Goal: Task Accomplishment & Management: Use online tool/utility

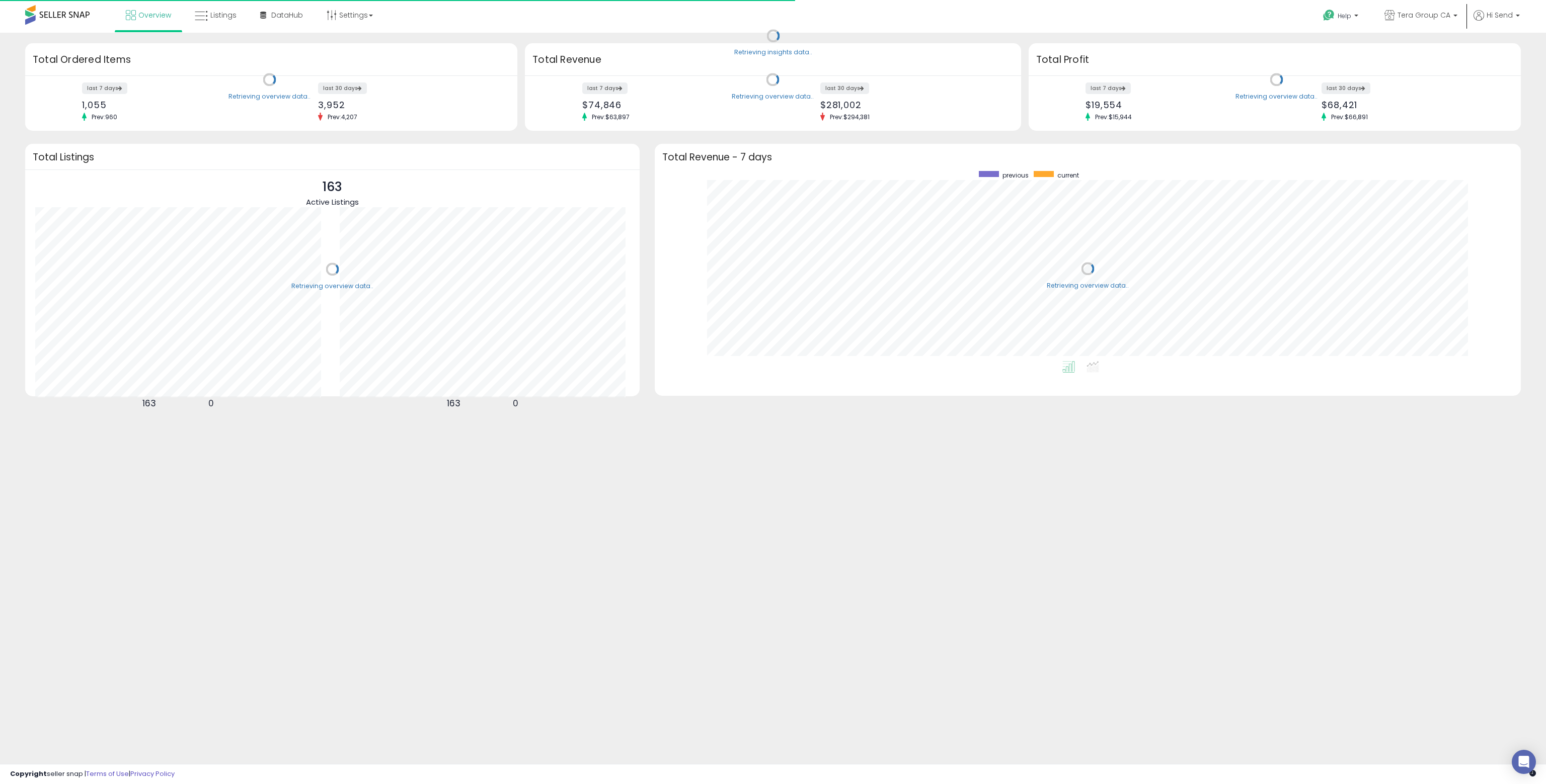
scroll to position [190, 846]
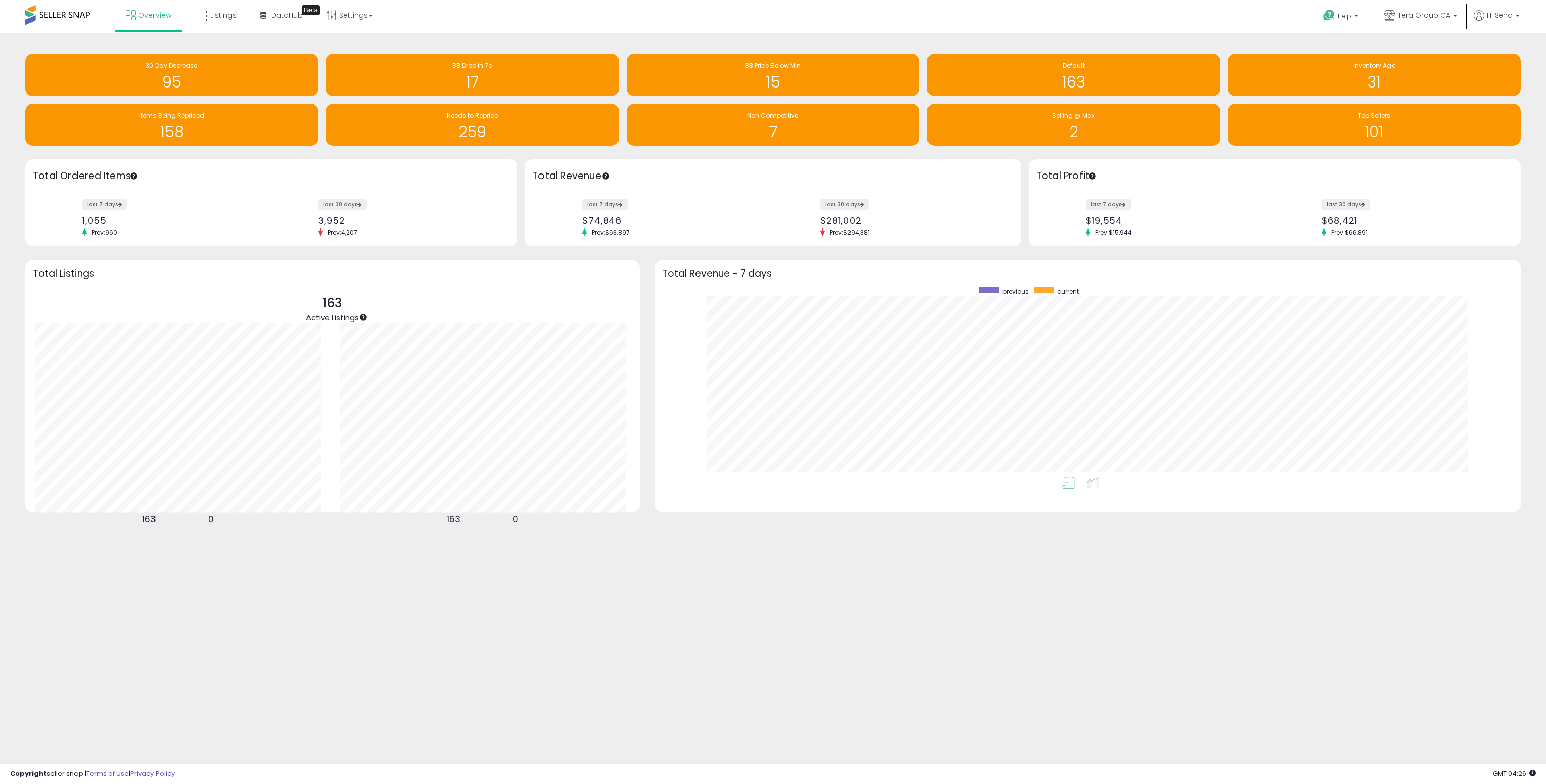
drag, startPoint x: 644, startPoint y: 171, endPoint x: 643, endPoint y: 183, distance: 12.0
click at [643, 183] on h3 "Total Revenue" at bounding box center [773, 176] width 481 height 14
click at [1434, 16] on span "Tera Group CA" at bounding box center [1424, 16] width 52 height 10
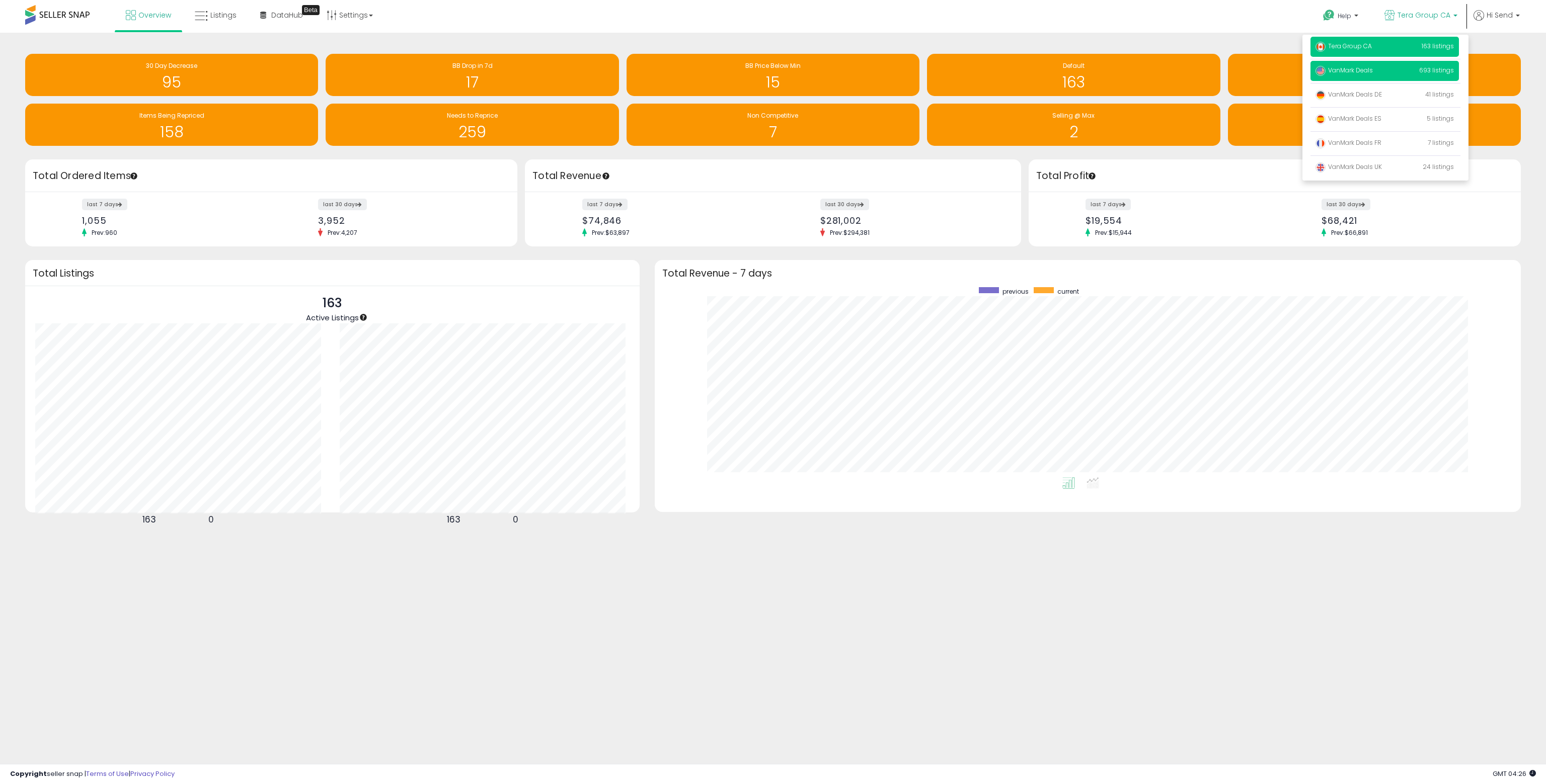
click at [1354, 70] on span "VanMark Deals" at bounding box center [1345, 70] width 58 height 9
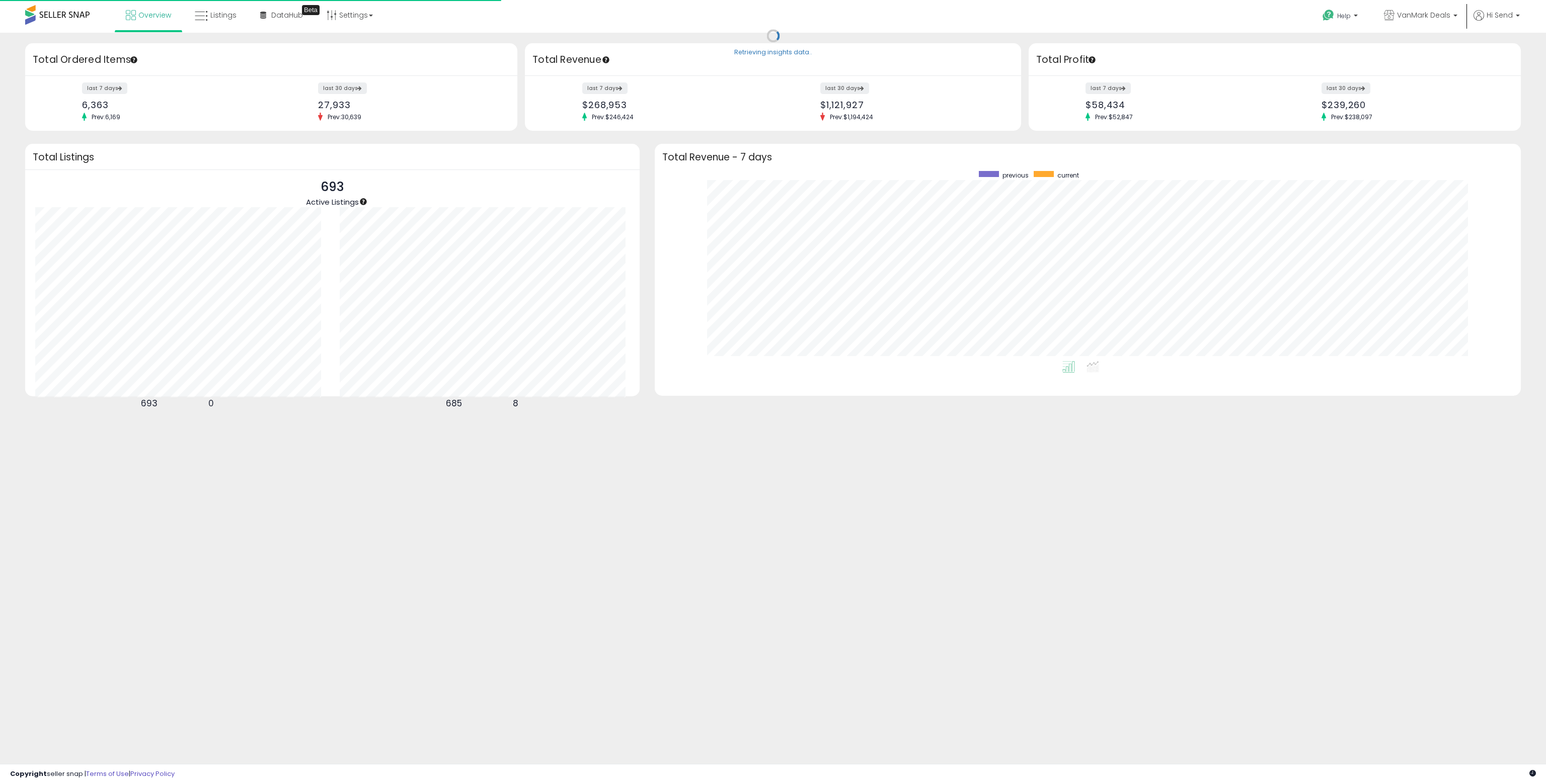
scroll to position [190, 846]
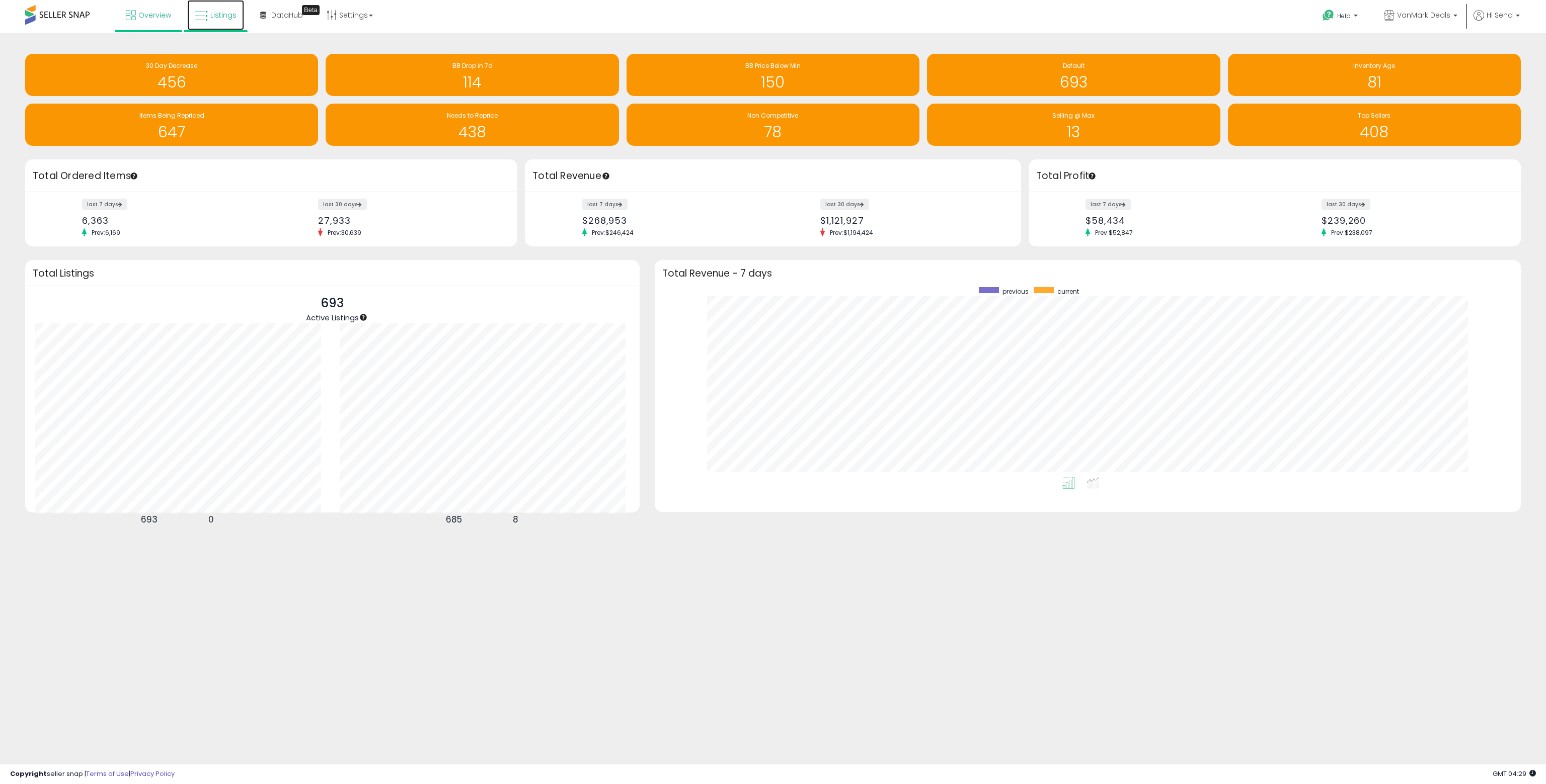
click at [217, 20] on link "Listings" at bounding box center [215, 15] width 57 height 31
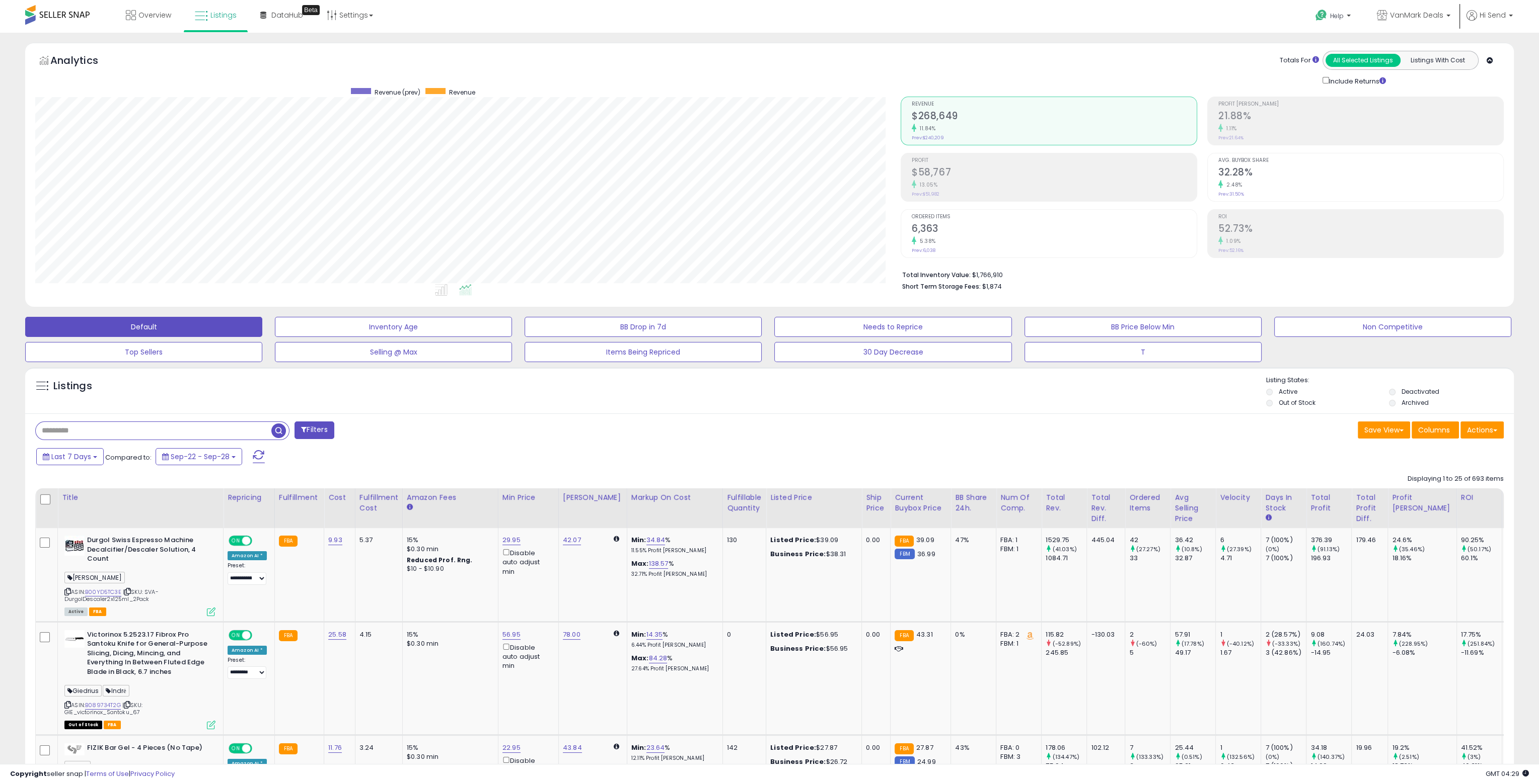
scroll to position [205, 865]
drag, startPoint x: 38, startPoint y: 381, endPoint x: 52, endPoint y: 385, distance: 14.6
click at [52, 385] on div "Listings" at bounding box center [144, 389] width 233 height 16
click at [101, 384] on div "Listings" at bounding box center [144, 389] width 233 height 16
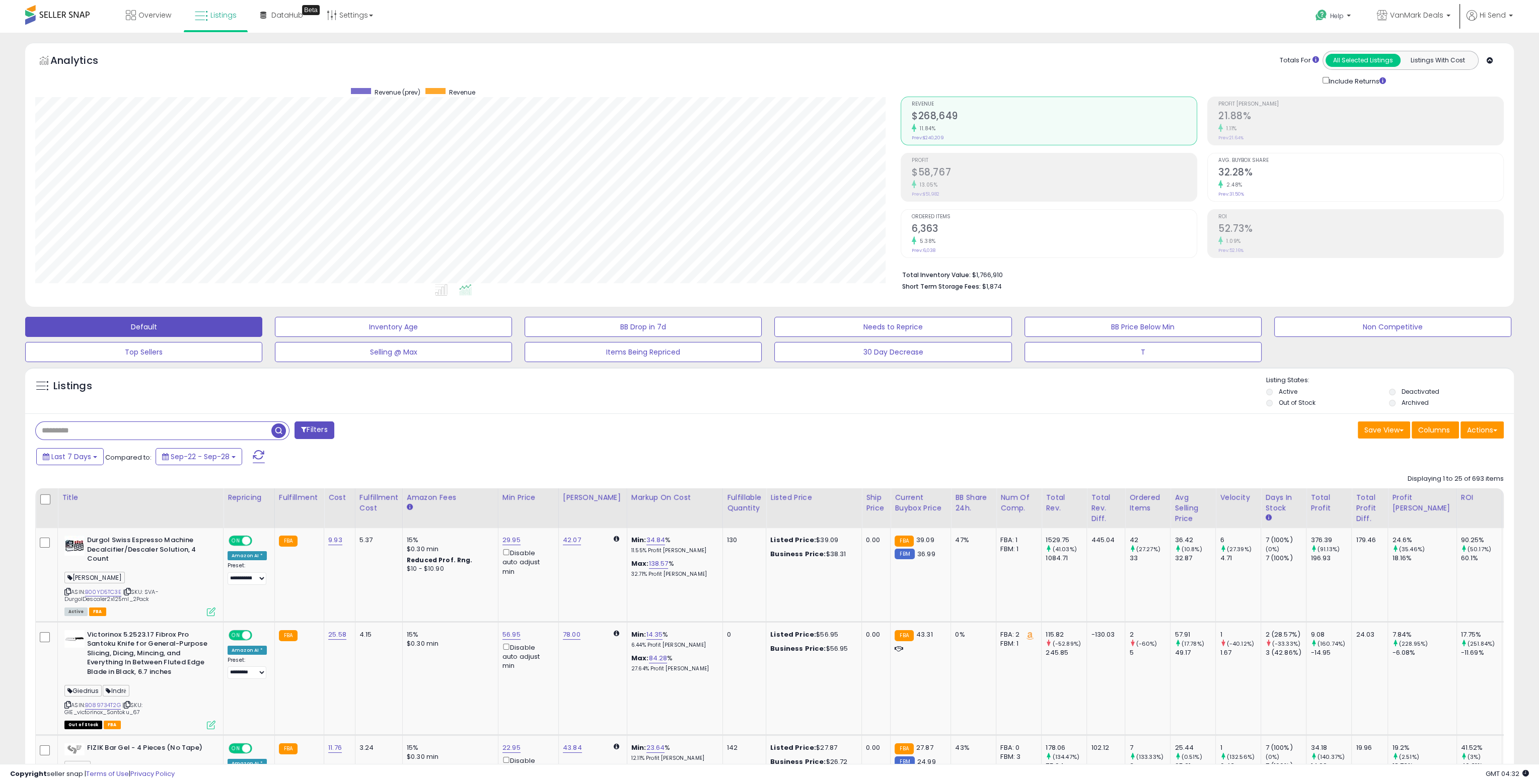
click at [66, 383] on h5 "Listings" at bounding box center [73, 386] width 38 height 14
click at [92, 383] on div "Listings" at bounding box center [144, 389] width 233 height 16
click at [130, 44] on div "Analytics Totals For All Selected Listings Listings With Cost Include Returns" at bounding box center [770, 175] width 1488 height 264
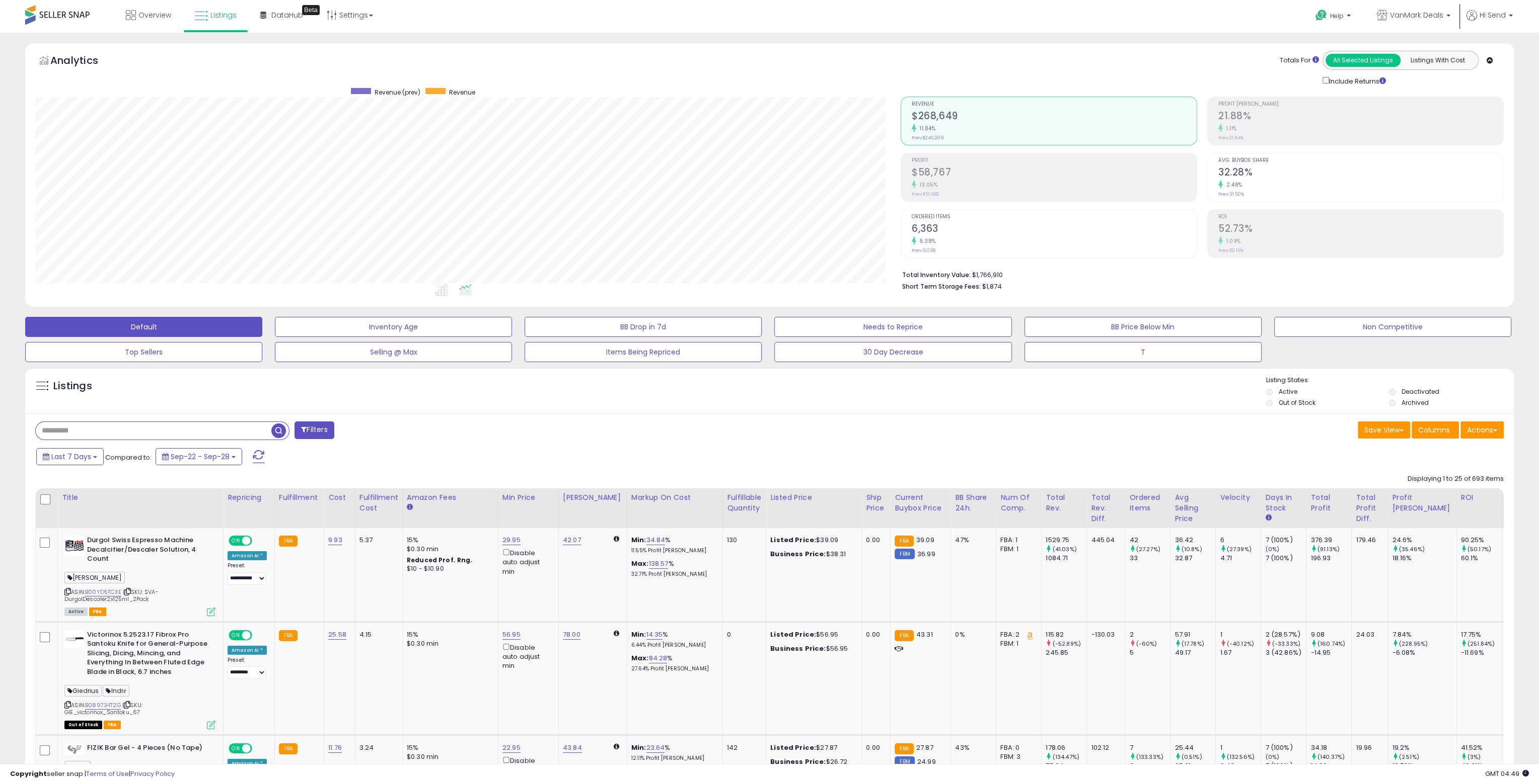
click at [425, 302] on div "Analytics Totals For All Selected Listings Listings With Cost Include Returns" at bounding box center [770, 175] width 1488 height 264
click at [526, 29] on div "Overview Listings Beta" at bounding box center [502, 21] width 1020 height 43
click at [927, 73] on div "Totals For All Selected Listings Listings With Cost Include Returns" at bounding box center [1198, 68] width 595 height 36
click at [733, 425] on div "Filters" at bounding box center [399, 431] width 742 height 20
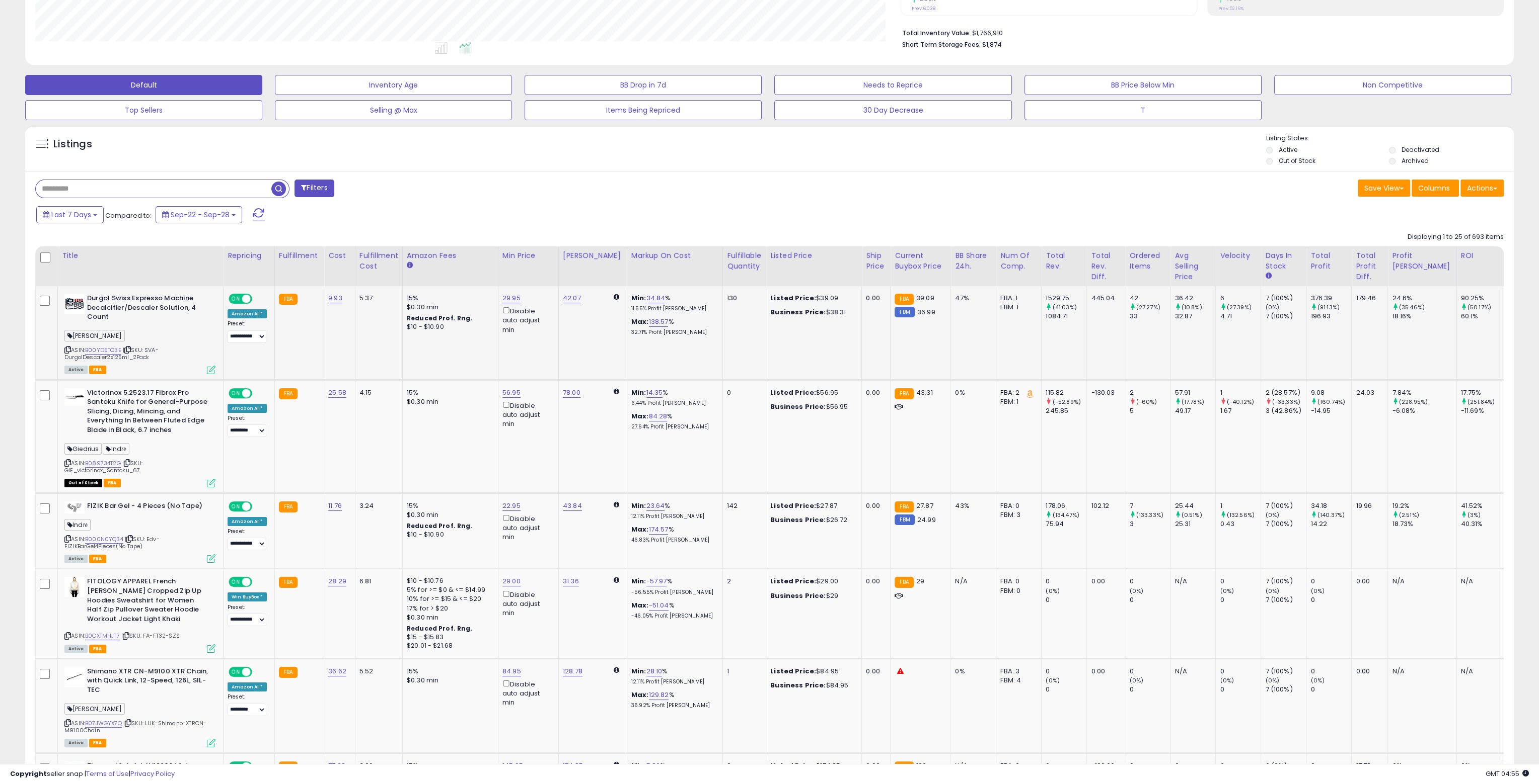
scroll to position [453, 0]
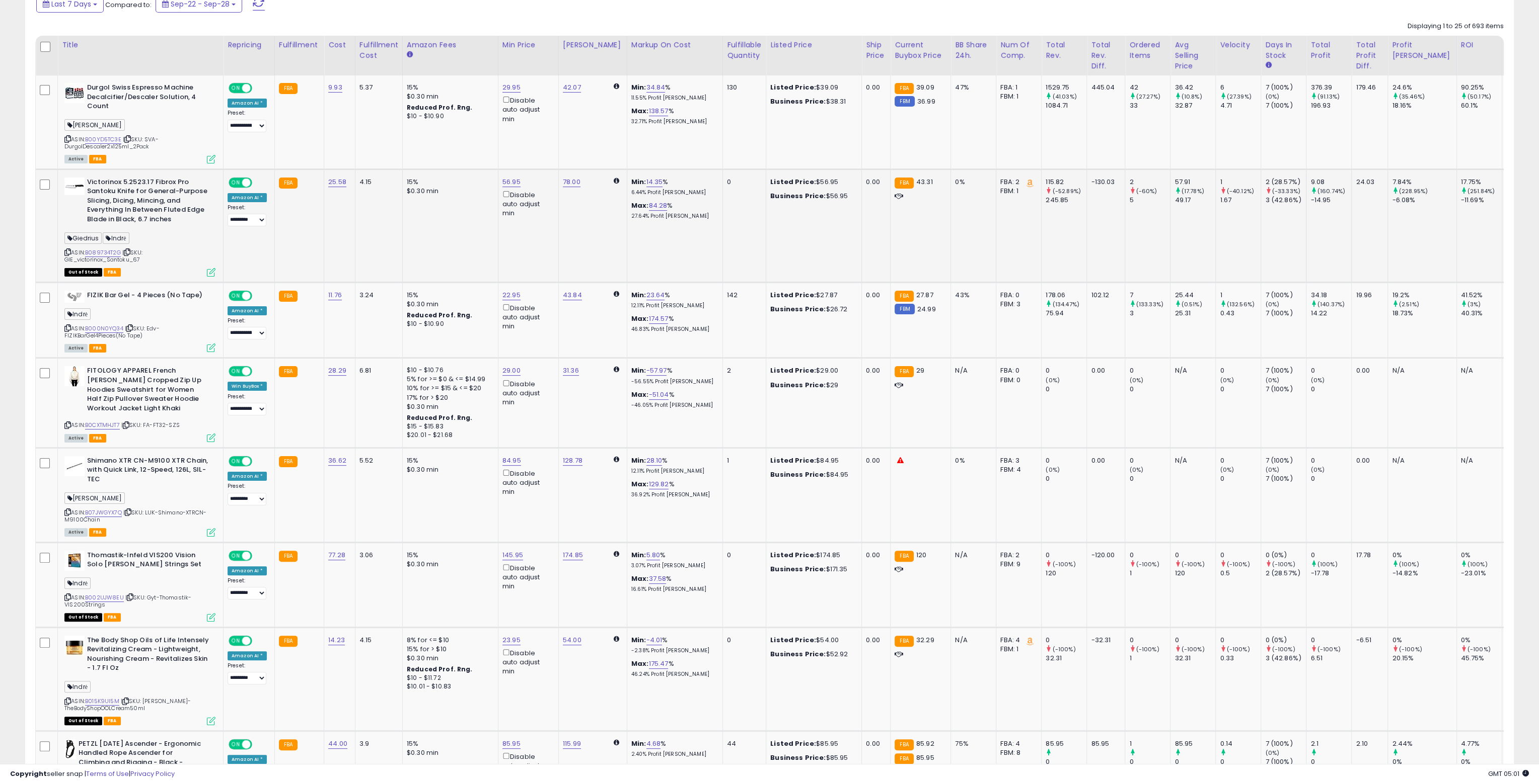
click at [48, 232] on td at bounding box center [46, 225] width 22 height 114
drag, startPoint x: 64, startPoint y: 259, endPoint x: 142, endPoint y: 259, distance: 78.0
click at [142, 259] on div "Victorinox 5.2523.17 Fibrox Pro Santoku Knife for General-Purpose Slicing, Dici…" at bounding box center [139, 226] width 154 height 98
click at [142, 259] on div "ASIN: B089734T2G | SKU: GIE_victorinox_Santoku_67 Out of Stock FBA" at bounding box center [140, 226] width 151 height 98
drag, startPoint x: 137, startPoint y: 257, endPoint x: 62, endPoint y: 254, distance: 75.1
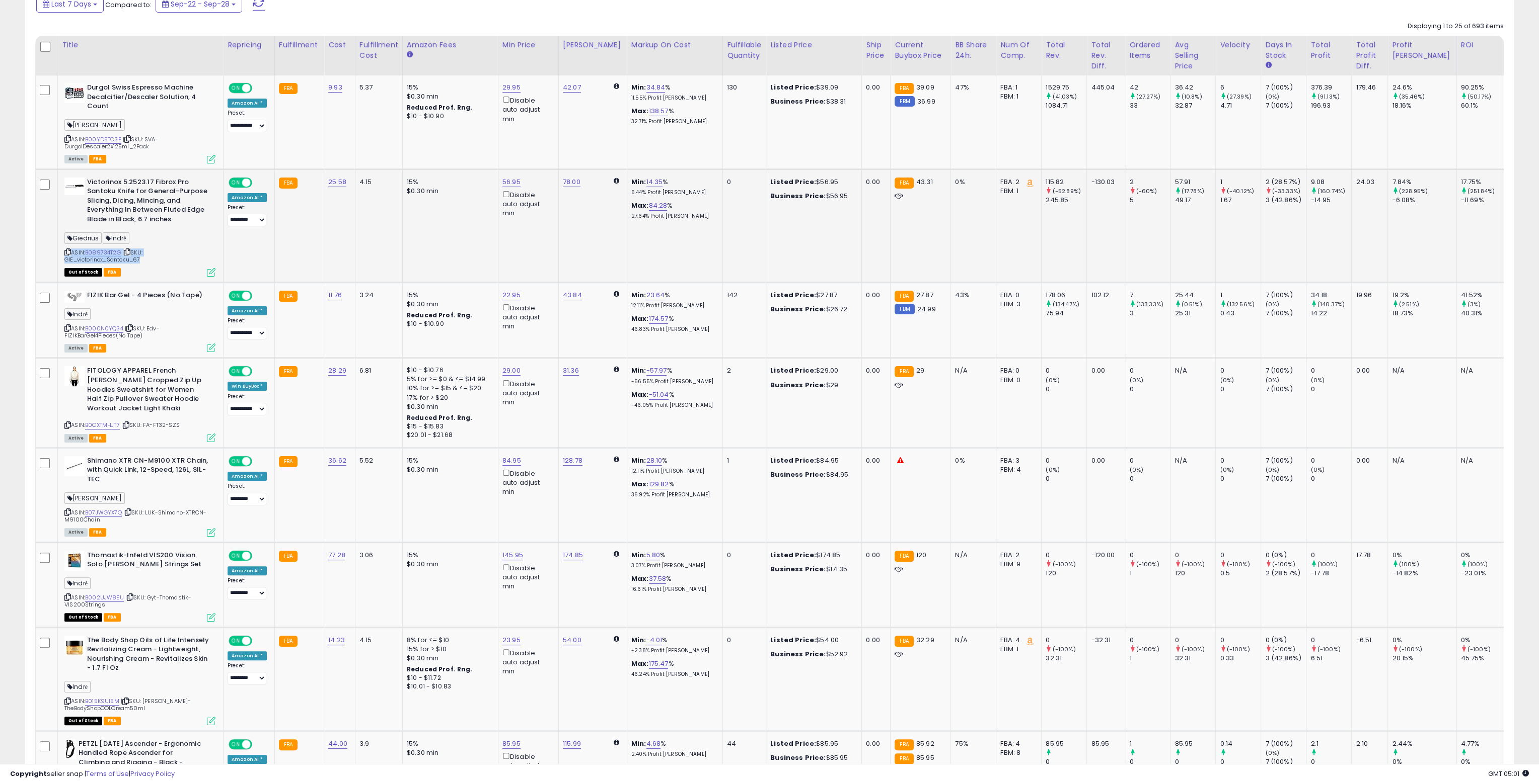
click at [62, 254] on div "Victorinox 5.2523.17 Fibrox Pro Santoku Knife for General-Purpose Slicing, Dici…" at bounding box center [139, 226] width 154 height 98
click at [52, 257] on td at bounding box center [46, 225] width 22 height 114
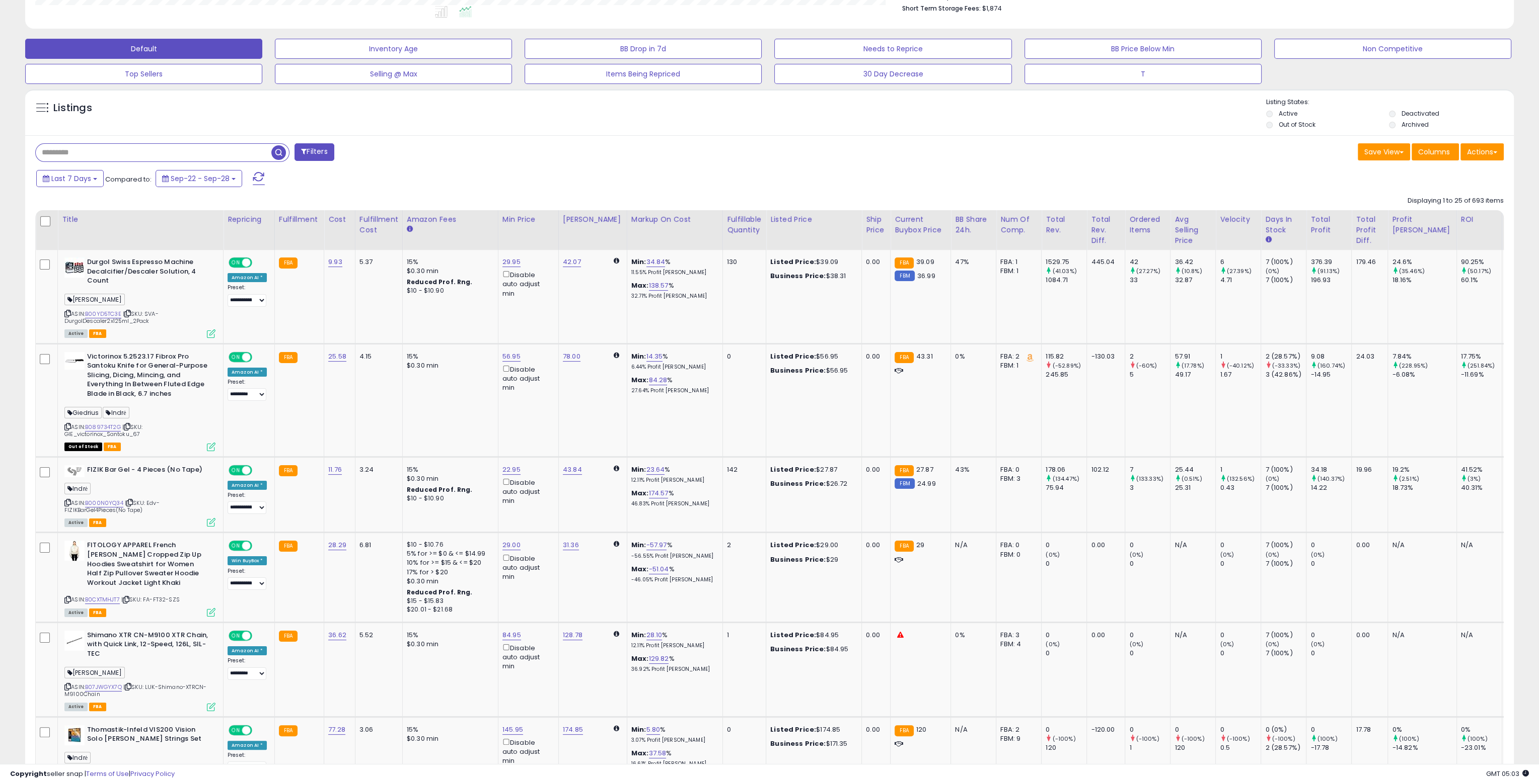
scroll to position [0, 0]
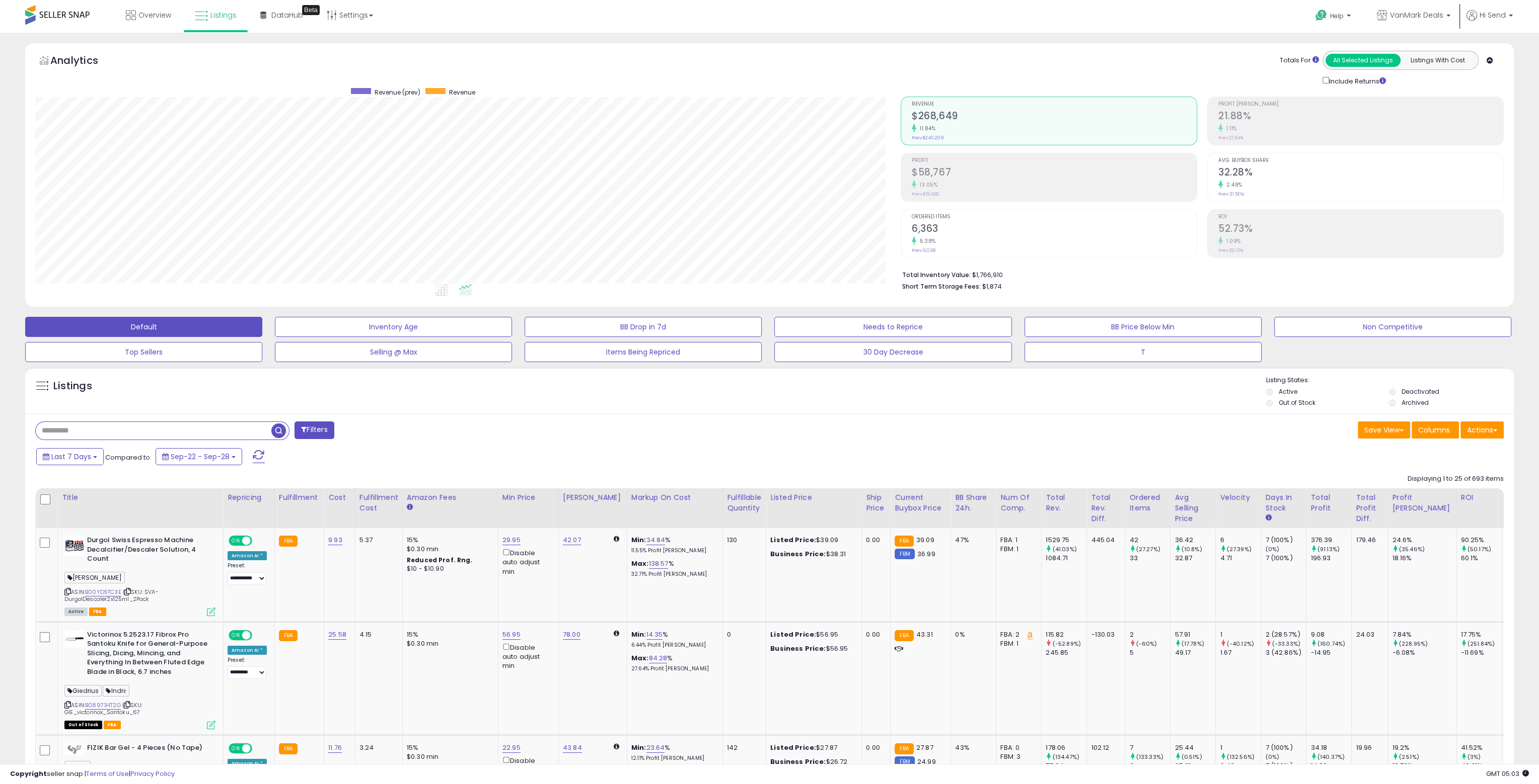
click at [458, 423] on div "Filters" at bounding box center [399, 431] width 742 height 20
click at [1218, 12] on div "Help Contact Support Search Knowledge Hub Request a Feature Hi Send" at bounding box center [1269, 21] width 511 height 43
click at [1344, 15] on p "Help" at bounding box center [1334, 17] width 38 height 11
click at [1208, 29] on div "Help Contact Support Search Knowledge Hub Request a Feature Hi Send" at bounding box center [1269, 21] width 511 height 43
click at [1446, 65] on button "Listings With Cost" at bounding box center [1438, 60] width 75 height 13
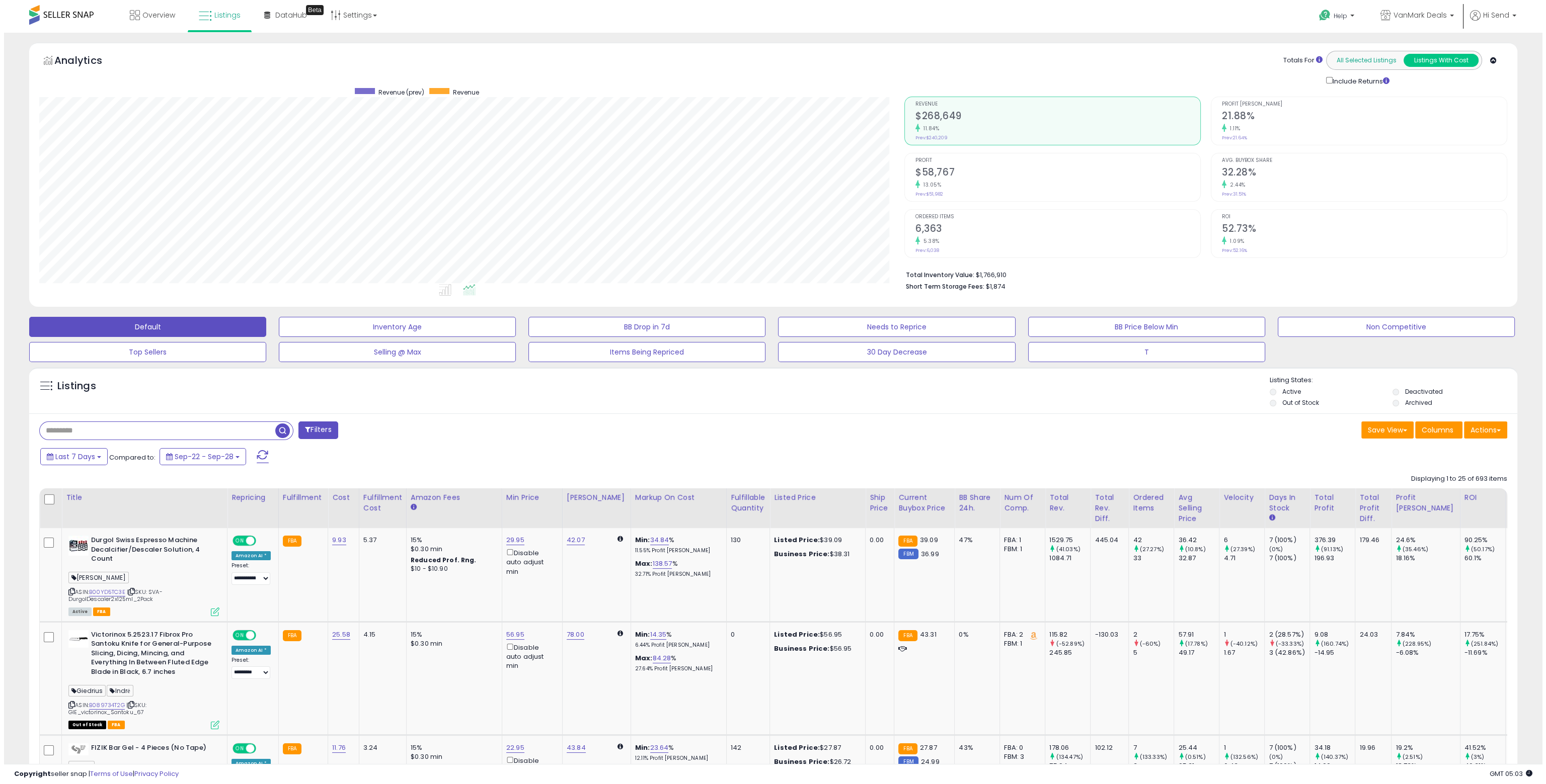
scroll to position [205, 865]
click at [1360, 59] on button "All Selected Listings" at bounding box center [1363, 60] width 75 height 13
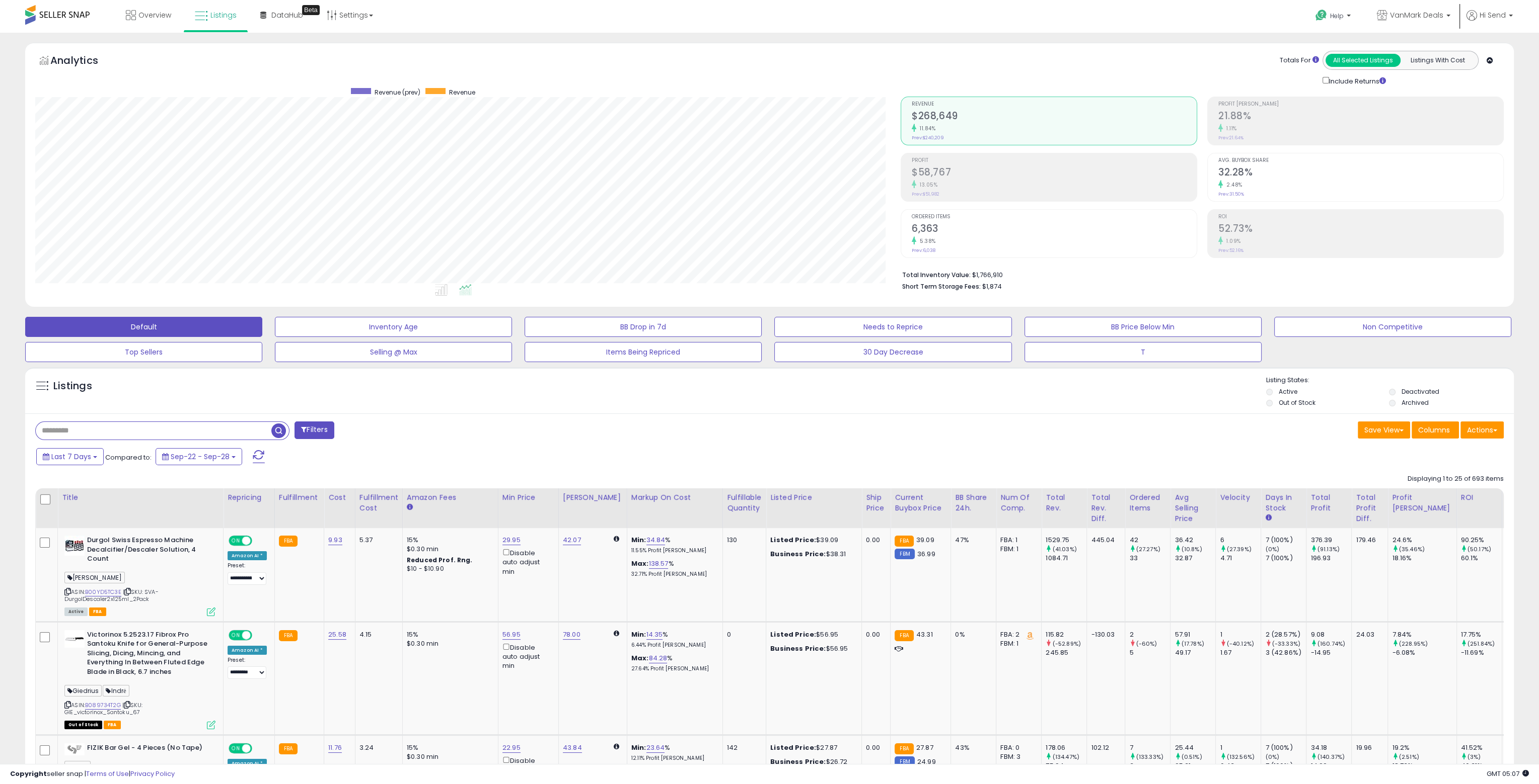
click at [778, 421] on div "Save View Save As New View Update Current View Columns Actions Import Export Vi…" at bounding box center [1140, 431] width 742 height 19
drag, startPoint x: 804, startPoint y: 538, endPoint x: 830, endPoint y: 538, distance: 26.0
click at [830, 538] on div "Listed Price: $39.09" at bounding box center [812, 540] width 84 height 9
drag, startPoint x: 823, startPoint y: 541, endPoint x: 804, endPoint y: 541, distance: 19.0
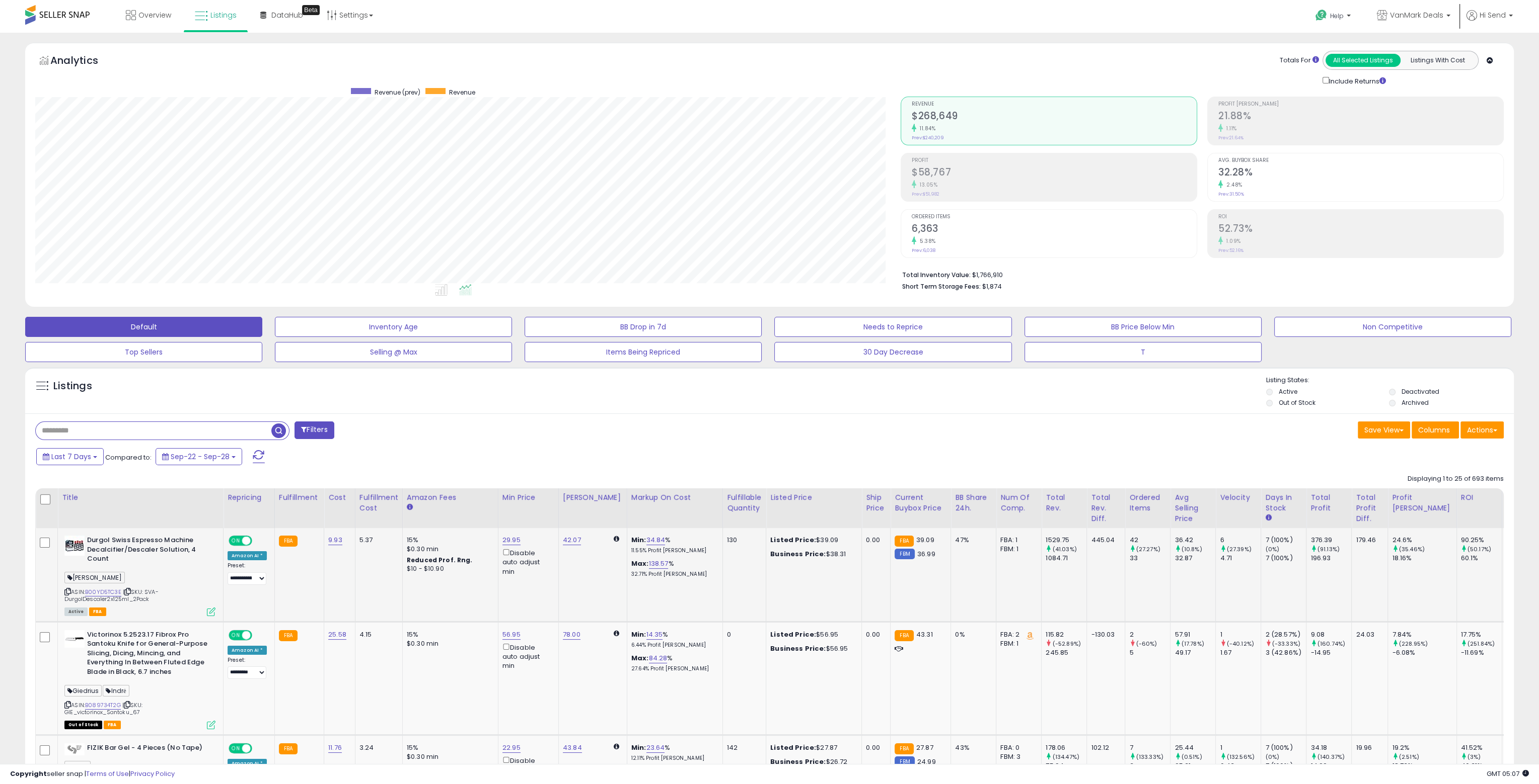
click at [804, 541] on div "Listed Price: $39.09" at bounding box center [812, 540] width 84 height 9
click at [407, 404] on div "Listings" at bounding box center [770, 392] width 1488 height 34
click at [463, 441] on div "Filters" at bounding box center [399, 431] width 742 height 20
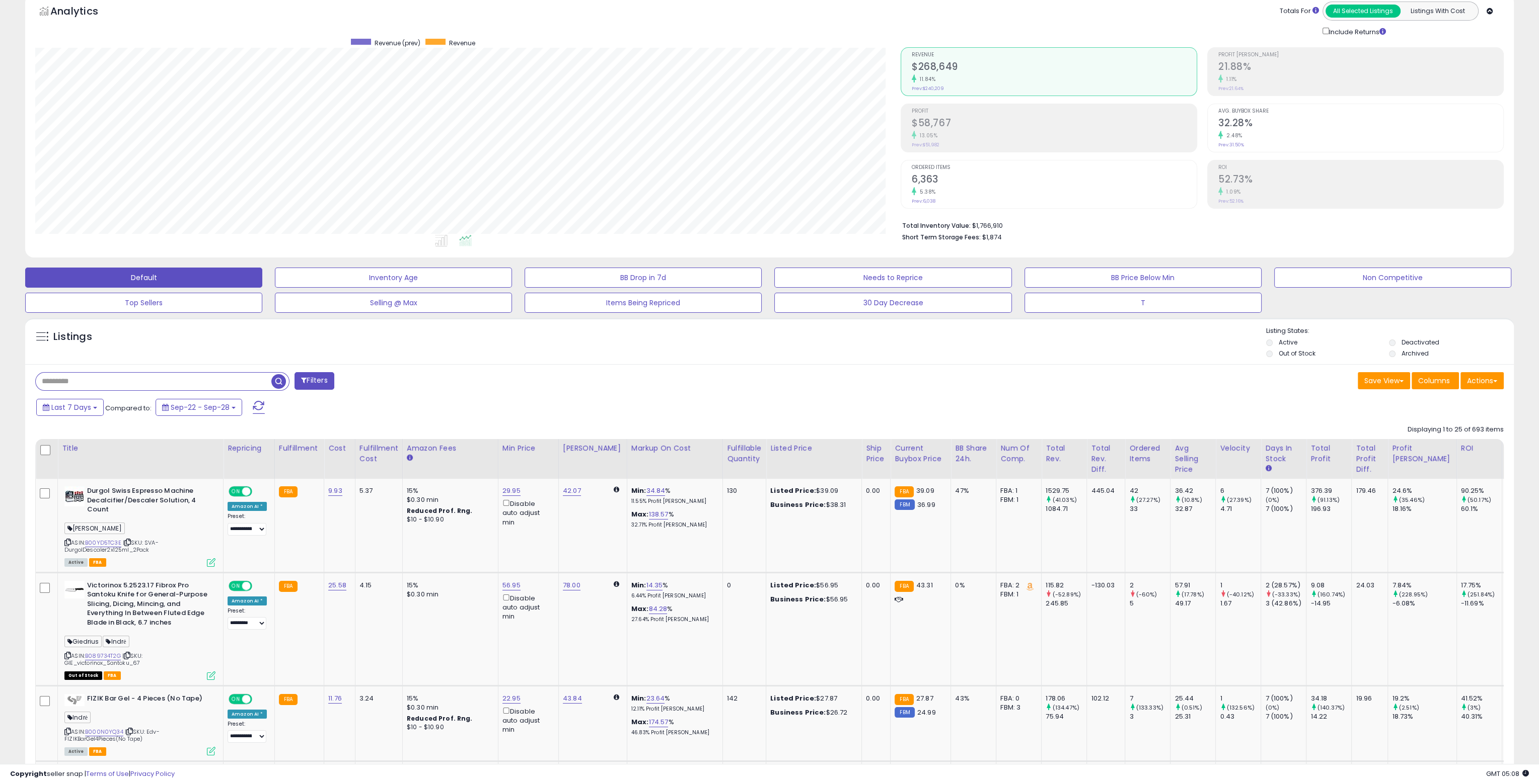
scroll to position [51, 0]
click at [439, 374] on div "Filters" at bounding box center [399, 381] width 742 height 20
click at [502, 358] on div "Listings" at bounding box center [770, 342] width 1488 height 34
click at [320, 330] on div "Listings" at bounding box center [770, 342] width 1488 height 34
click at [1523, 774] on icon at bounding box center [1525, 773] width 6 height 6
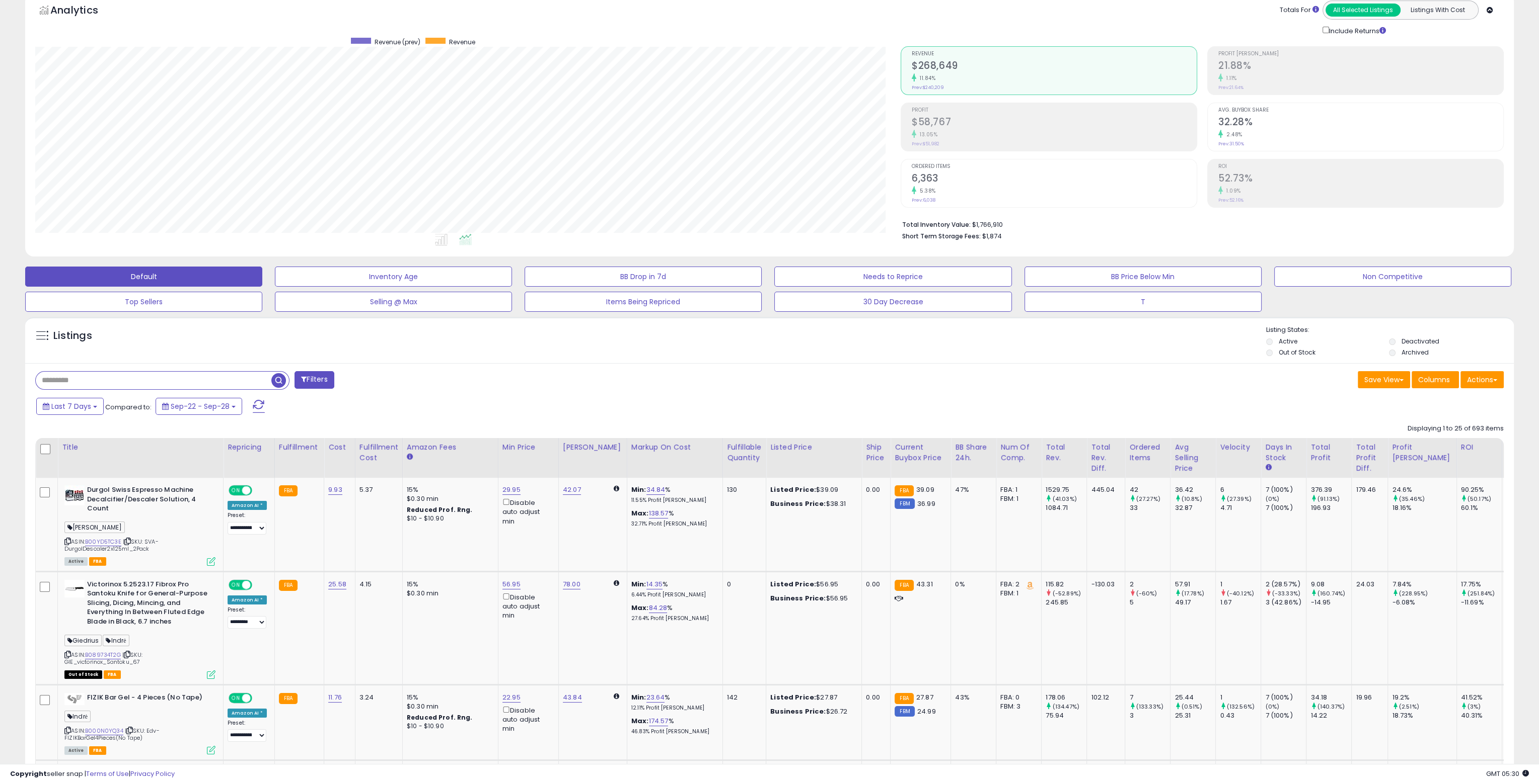
click at [1498, 774] on span "GMT 05:30" at bounding box center [1507, 774] width 43 height 10
click at [1510, 774] on span "GMT 05:30" at bounding box center [1507, 774] width 43 height 10
click at [1525, 774] on icon at bounding box center [1525, 773] width 6 height 6
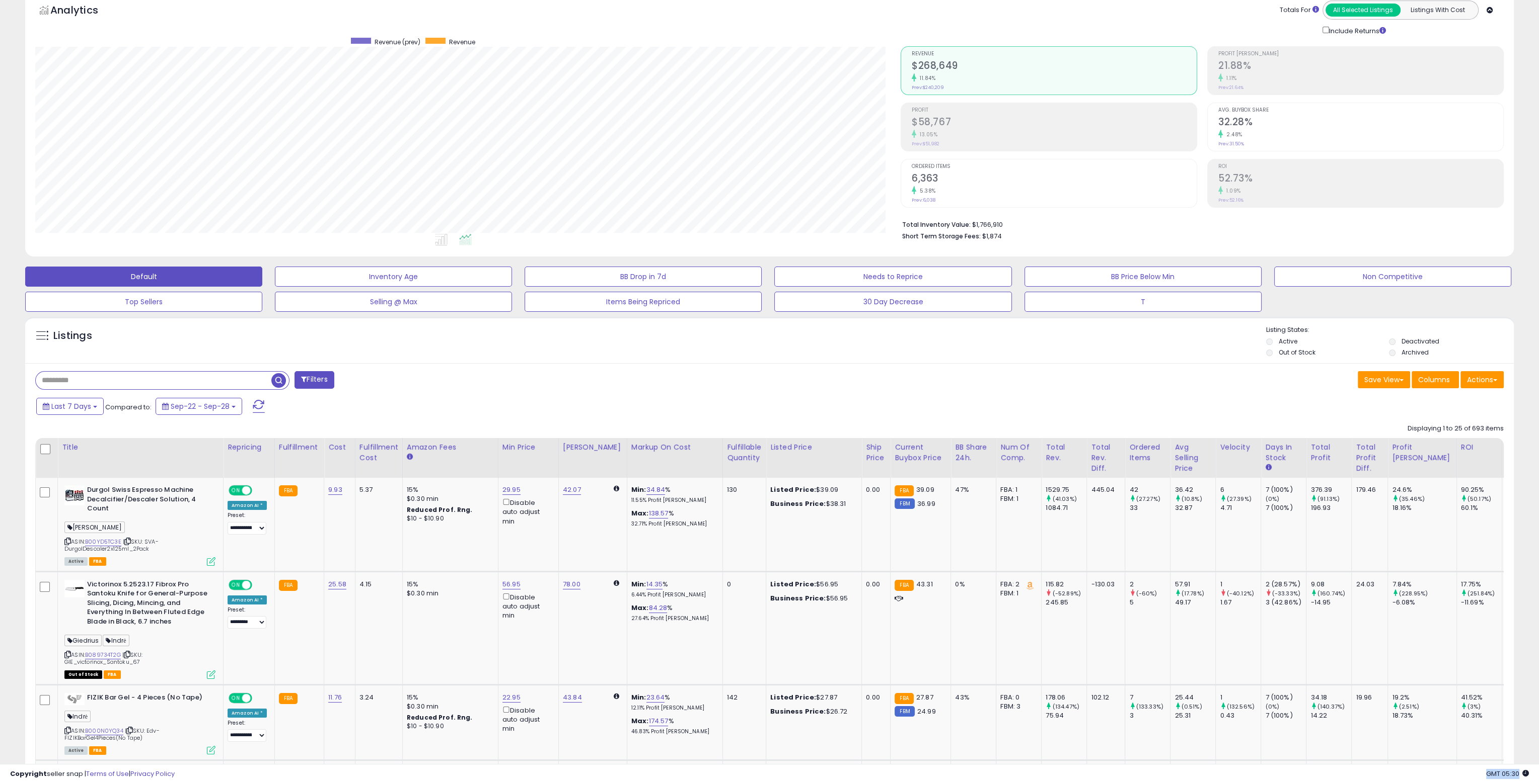
click at [1525, 774] on icon at bounding box center [1525, 773] width 6 height 6
click at [1520, 774] on span "GMT 05:30" at bounding box center [1507, 774] width 43 height 10
click at [1493, 776] on span "GMT 05:30" at bounding box center [1507, 774] width 43 height 10
click at [1508, 776] on span "GMT 05:30" at bounding box center [1507, 774] width 43 height 10
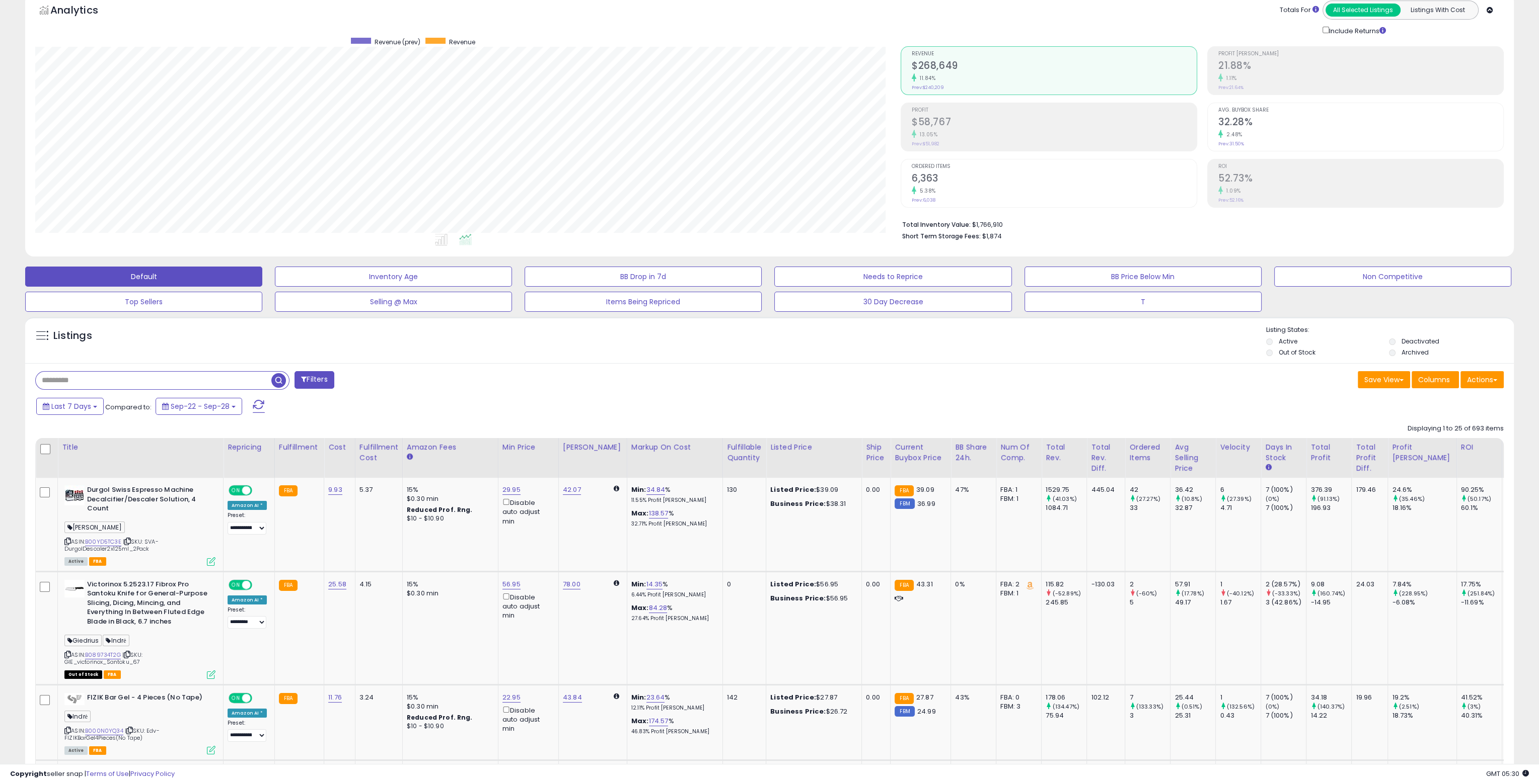
click at [1464, 777] on div "Copyright seller snap | Terms of Use | Privacy Policy GMT 05:30 Authorization r…" at bounding box center [770, 774] width 1539 height 20
click at [526, 361] on div "Listings Active" at bounding box center [770, 340] width 1488 height 46
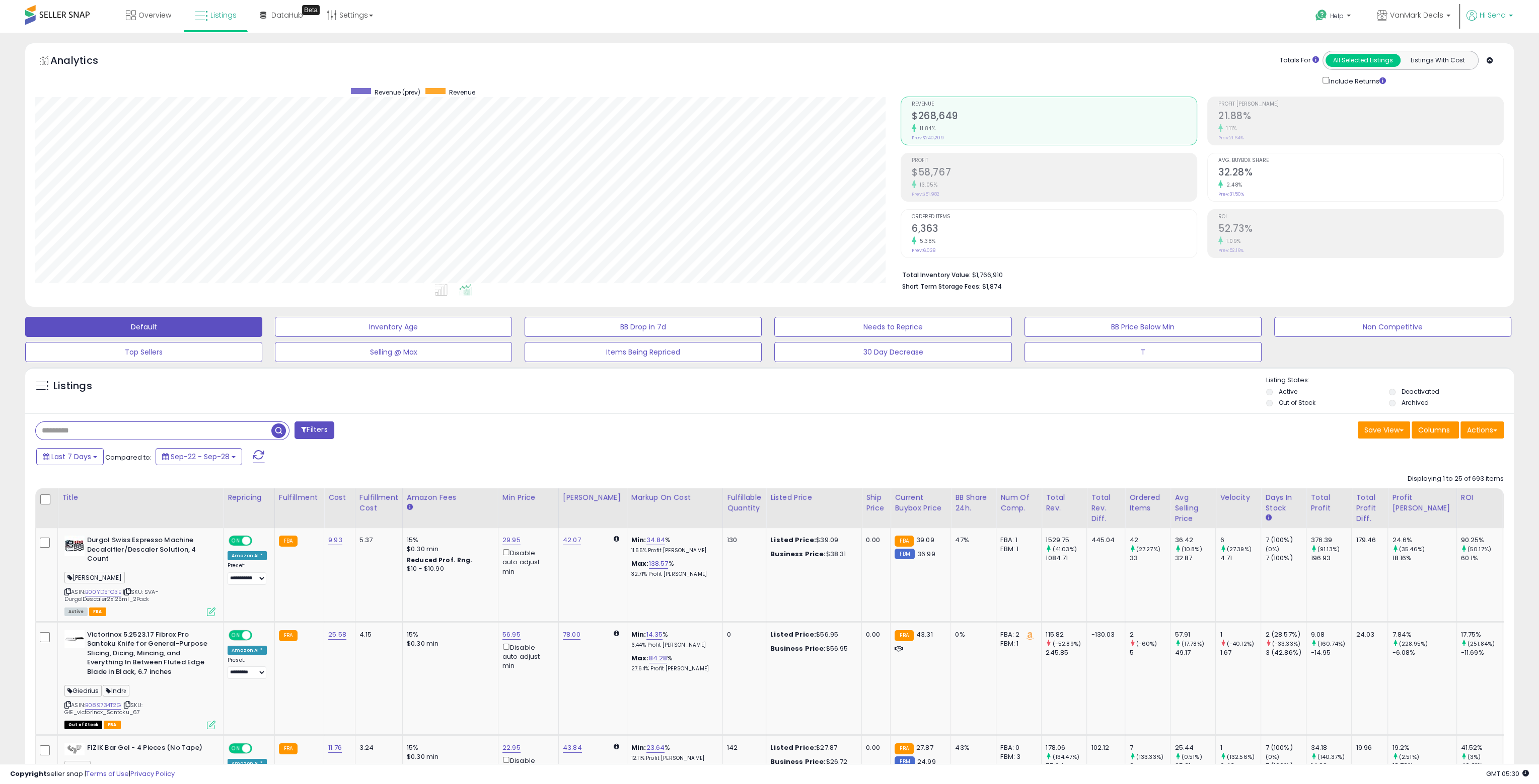
click at [1501, 15] on span "Hi Send" at bounding box center [1493, 16] width 26 height 10
click at [1431, 14] on span "VanMark Deals" at bounding box center [1416, 16] width 53 height 10
click at [1250, 26] on div "Help Contact Support Search Knowledge Hub Request a Feature Hi Send" at bounding box center [1269, 21] width 511 height 43
click at [1246, 21] on div "Help Contact Support Search Knowledge Hub Request a Feature Hi Send" at bounding box center [1269, 21] width 511 height 43
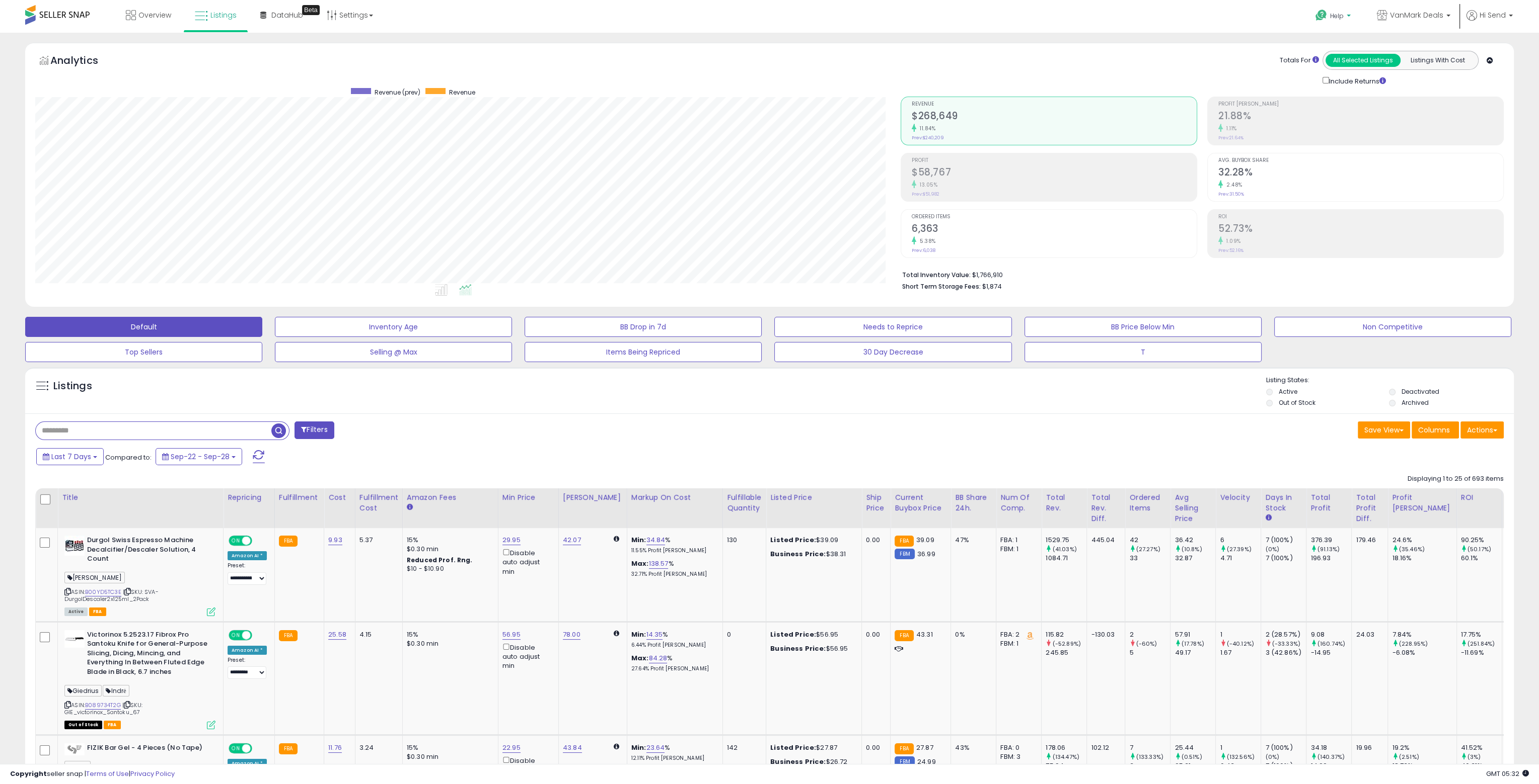
click at [1343, 12] on span "Help" at bounding box center [1337, 16] width 14 height 9
click at [1241, 11] on div "Help Contact Support Search Knowledge Hub Request a Feature Hi Send" at bounding box center [1269, 21] width 511 height 43
click at [493, 400] on div "Listings" at bounding box center [770, 392] width 1488 height 34
drag, startPoint x: 502, startPoint y: 441, endPoint x: 510, endPoint y: 452, distance: 13.6
click at [502, 441] on div "Filters" at bounding box center [399, 431] width 742 height 20
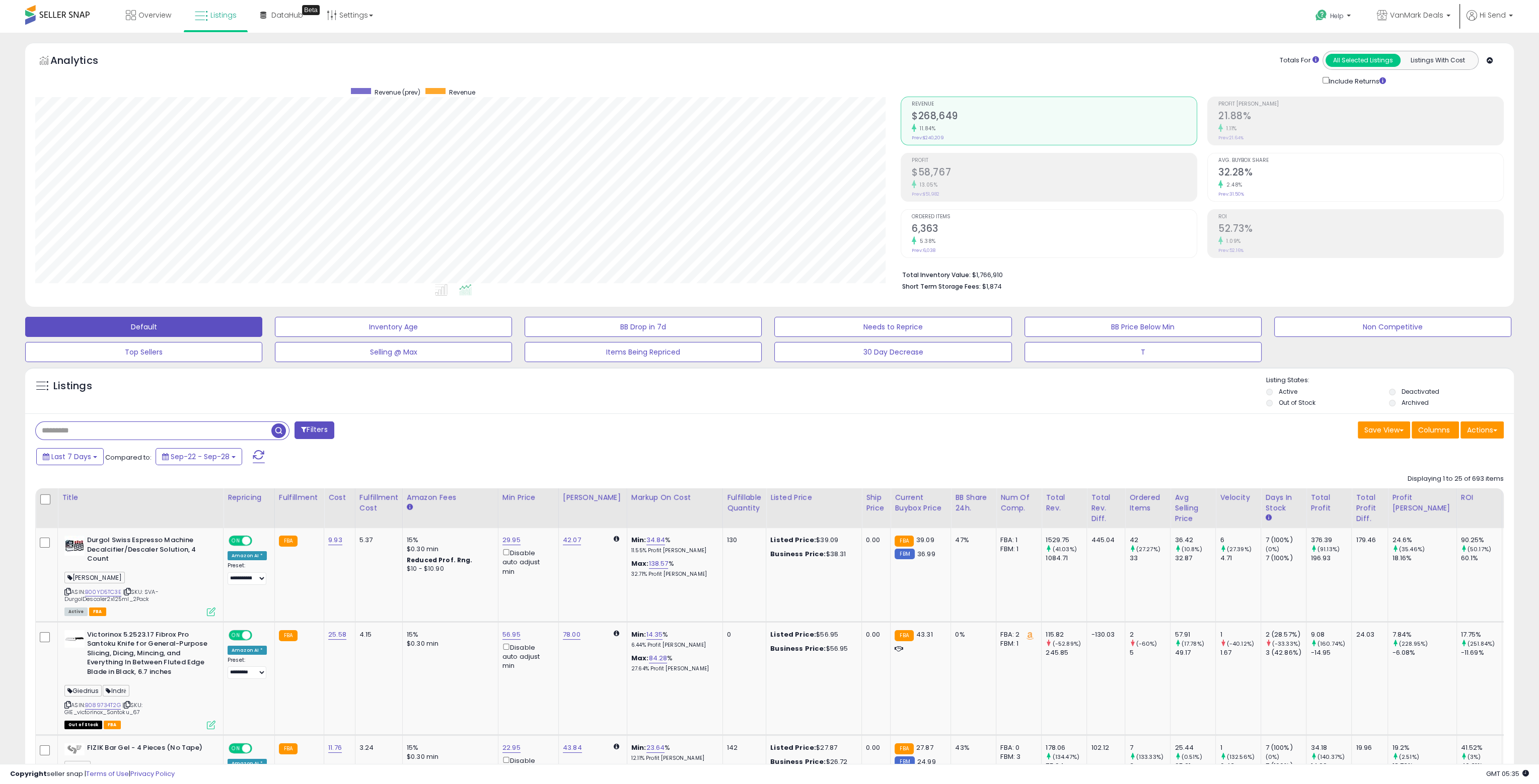
click at [500, 437] on div "Filters" at bounding box center [399, 431] width 742 height 20
click at [484, 404] on div "Listings" at bounding box center [770, 392] width 1488 height 34
click at [442, 290] on icon at bounding box center [441, 289] width 12 height 11
click at [464, 291] on icon at bounding box center [465, 289] width 12 height 11
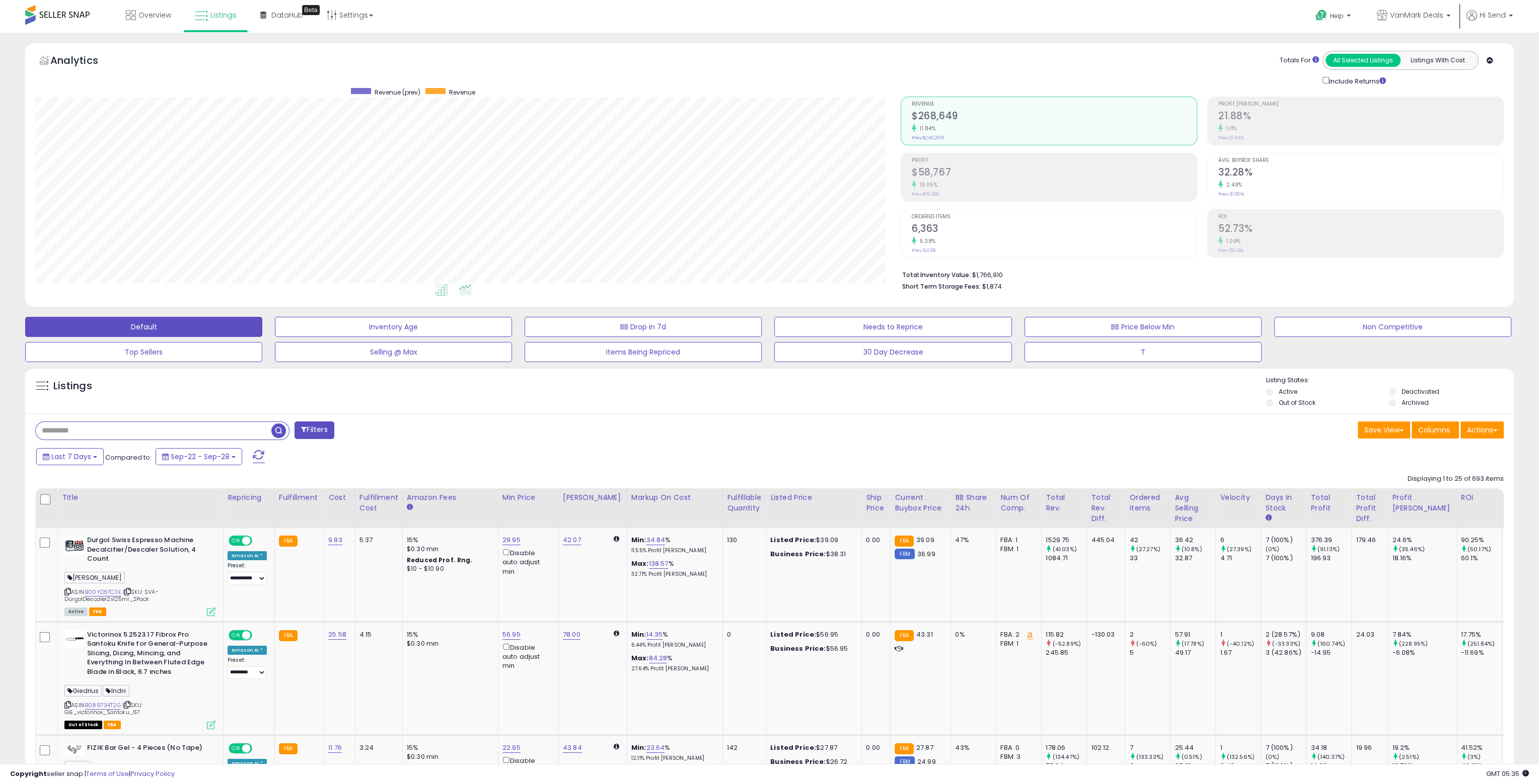
click at [445, 290] on icon at bounding box center [441, 289] width 12 height 11
click at [464, 292] on icon at bounding box center [465, 289] width 12 height 11
click at [447, 291] on icon at bounding box center [441, 289] width 12 height 11
click at [473, 291] on li at bounding box center [465, 291] width 23 height 17
click at [423, 286] on ul at bounding box center [442, 291] width 884 height 18
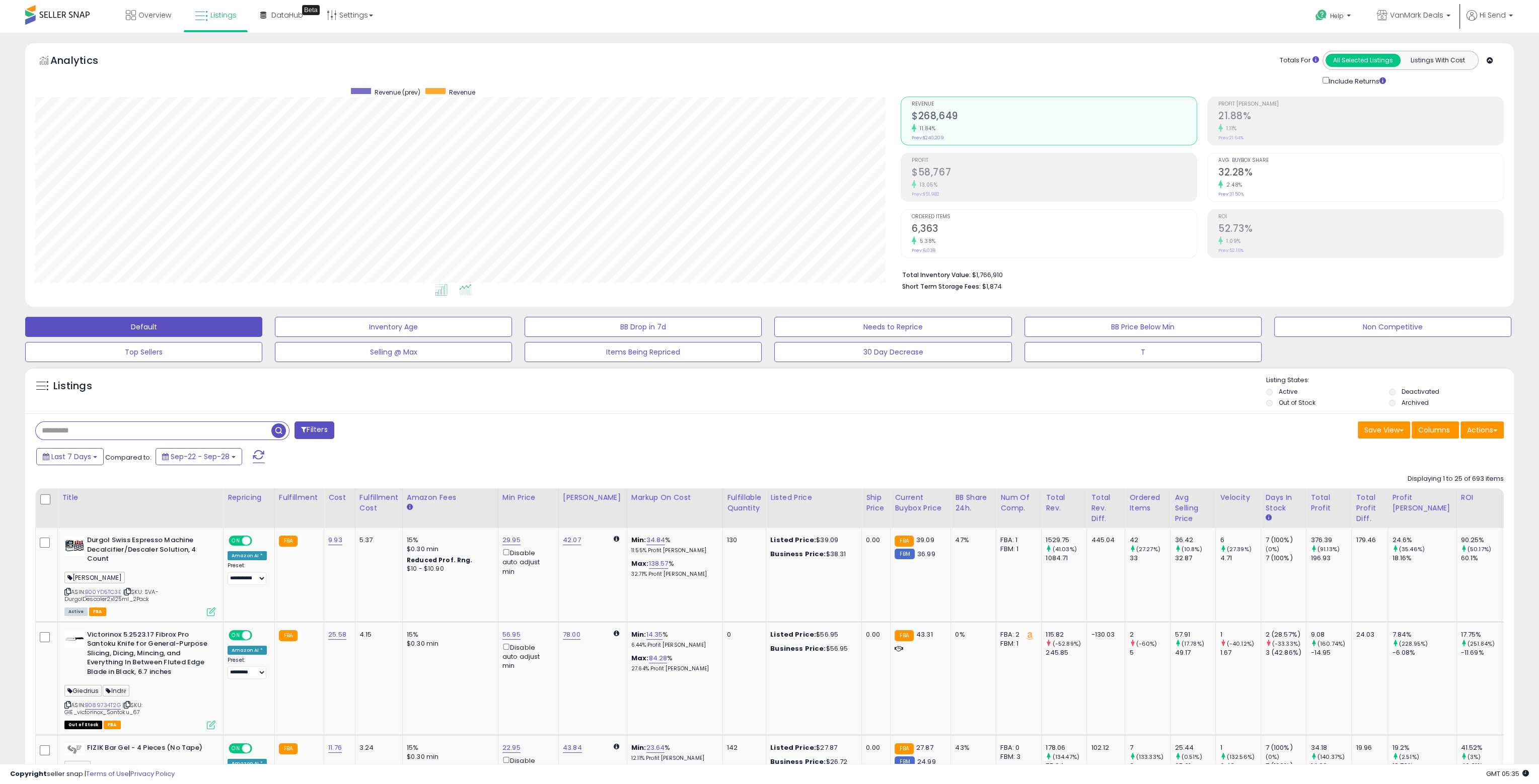
click at [449, 287] on li at bounding box center [442, 291] width 23 height 17
click at [458, 285] on li at bounding box center [465, 291] width 23 height 17
drag, startPoint x: 441, startPoint y: 286, endPoint x: 470, endPoint y: 288, distance: 29.1
click at [443, 288] on icon at bounding box center [441, 289] width 12 height 11
click at [470, 288] on icon at bounding box center [465, 289] width 12 height 11
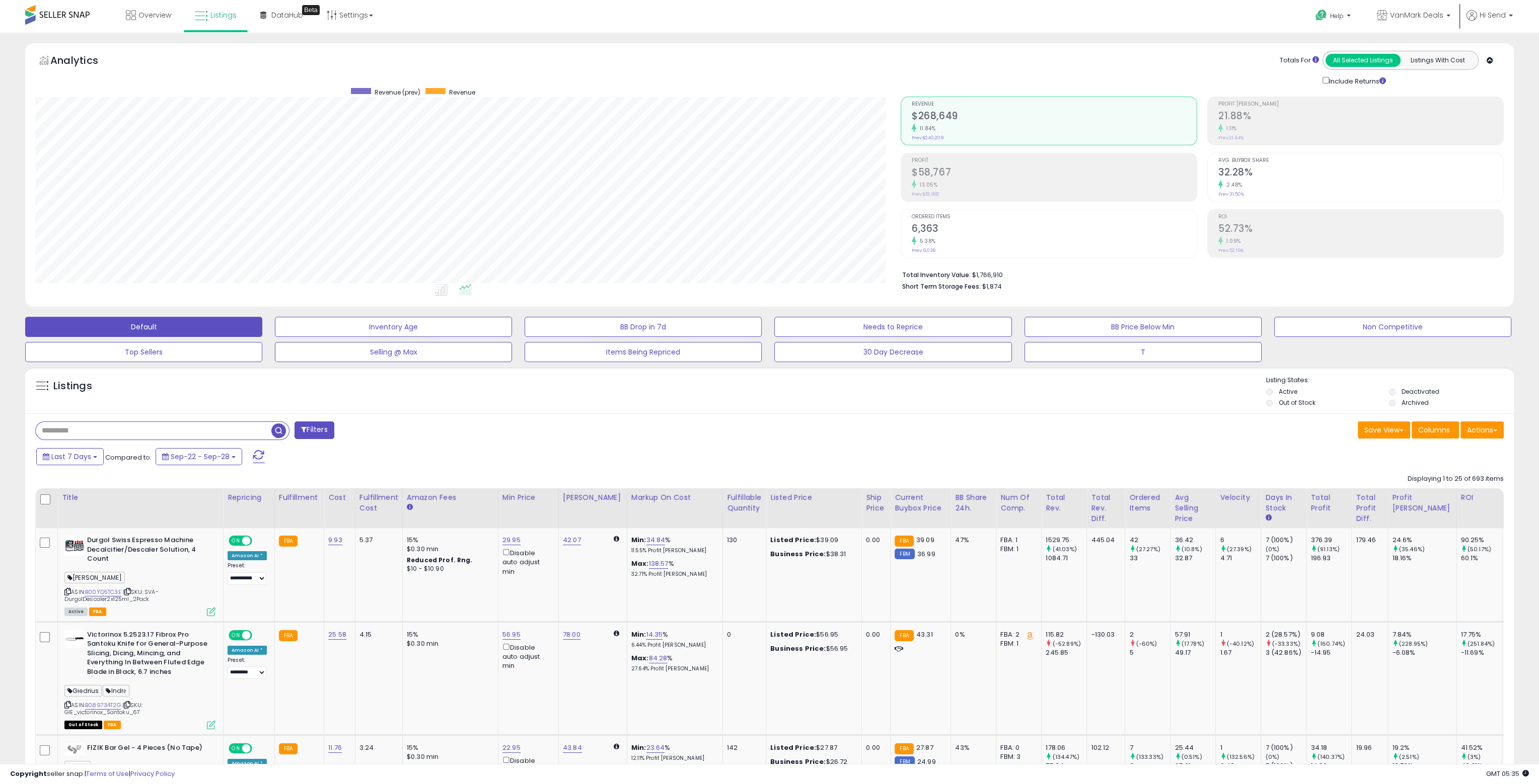
click at [428, 286] on ul at bounding box center [442, 291] width 884 height 18
drag, startPoint x: 444, startPoint y: 288, endPoint x: 451, endPoint y: 288, distance: 7.0
click at [445, 288] on icon at bounding box center [441, 289] width 12 height 11
click at [469, 291] on icon at bounding box center [465, 289] width 12 height 11
click at [435, 289] on icon at bounding box center [441, 289] width 12 height 11
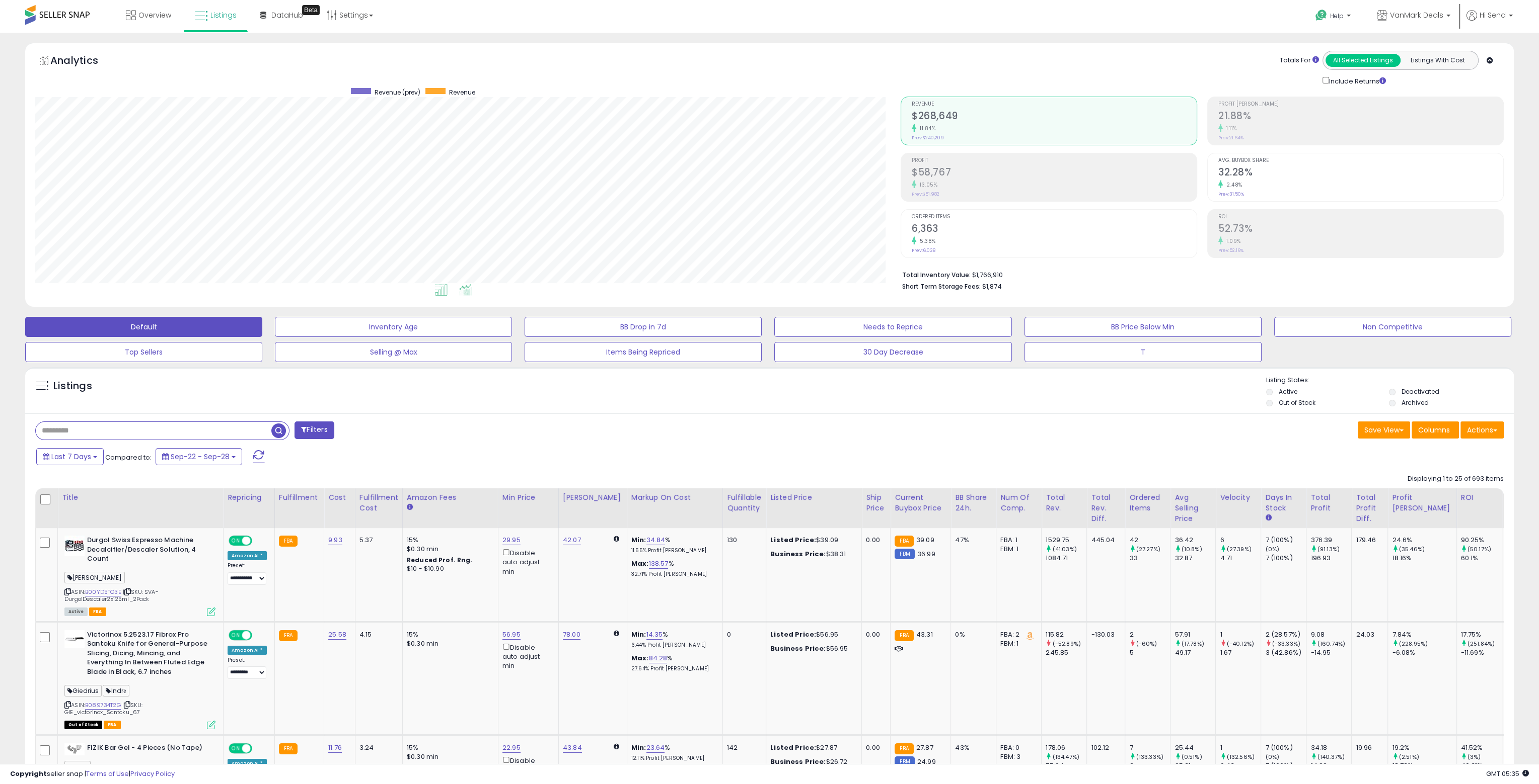
click at [462, 290] on icon at bounding box center [465, 289] width 12 height 11
click at [503, 291] on ul at bounding box center [442, 291] width 884 height 18
drag, startPoint x: 957, startPoint y: 274, endPoint x: 1015, endPoint y: 270, distance: 58.1
click at [1015, 270] on div "Total Inventory Value: $1,766,910 Short Term Storage Fees: $1,874" at bounding box center [1202, 277] width 603 height 38
click at [1015, 270] on li "Total Inventory Value: $1,766,910" at bounding box center [1198, 274] width 594 height 12
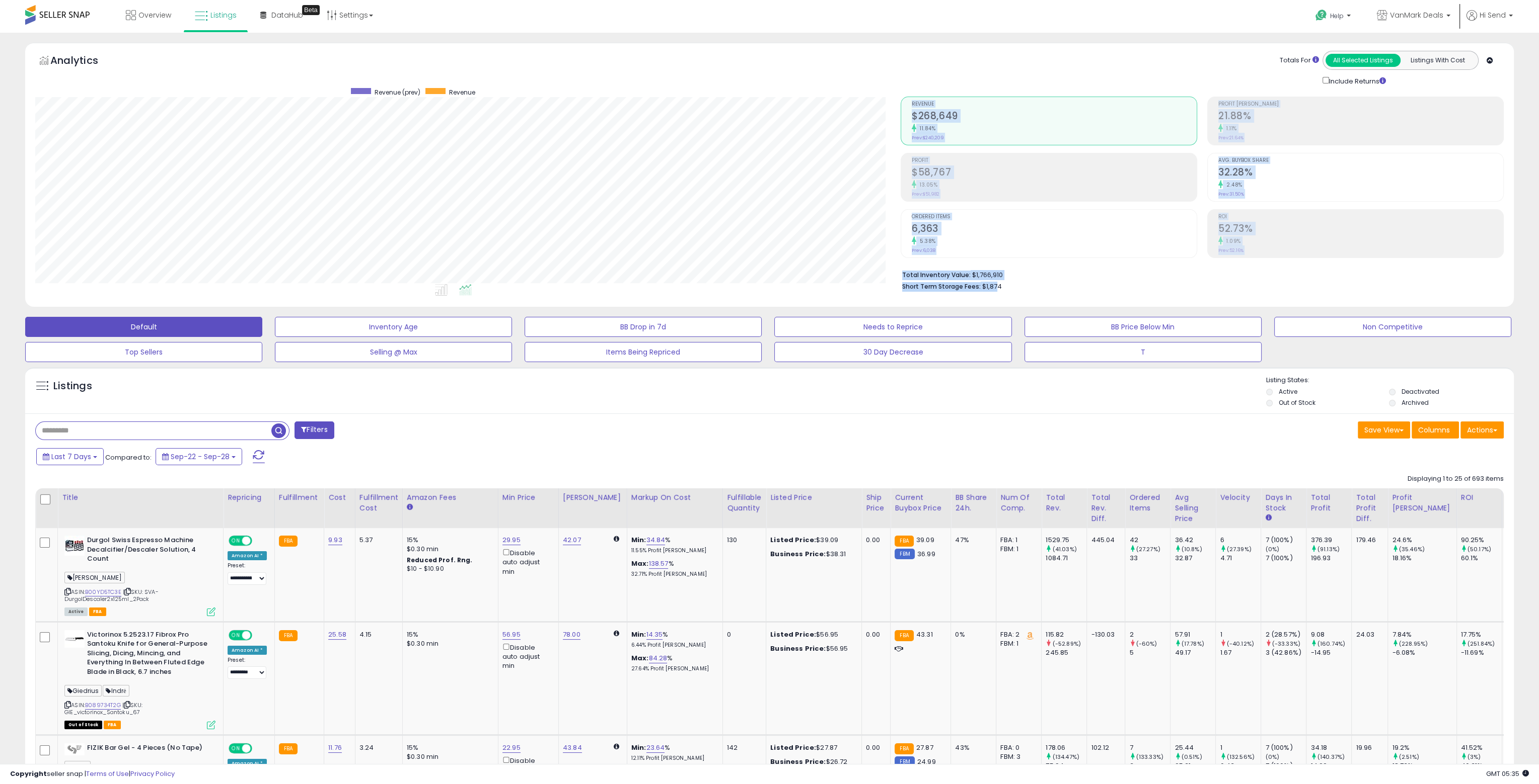
drag, startPoint x: 996, startPoint y: 285, endPoint x: 888, endPoint y: 287, distance: 108.0
click at [888, 287] on div "Retrieving graph data.. Revenue (prev) Revenue" at bounding box center [770, 177] width 1483 height 241
click at [888, 287] on div "Retrieving graph data.. Revenue (prev) Revenue" at bounding box center [460, 190] width 865 height 206
click at [532, 77] on div "Analytics Totals For All Selected Listings Listings With Cost Include Returns" at bounding box center [769, 68] width 1468 height 36
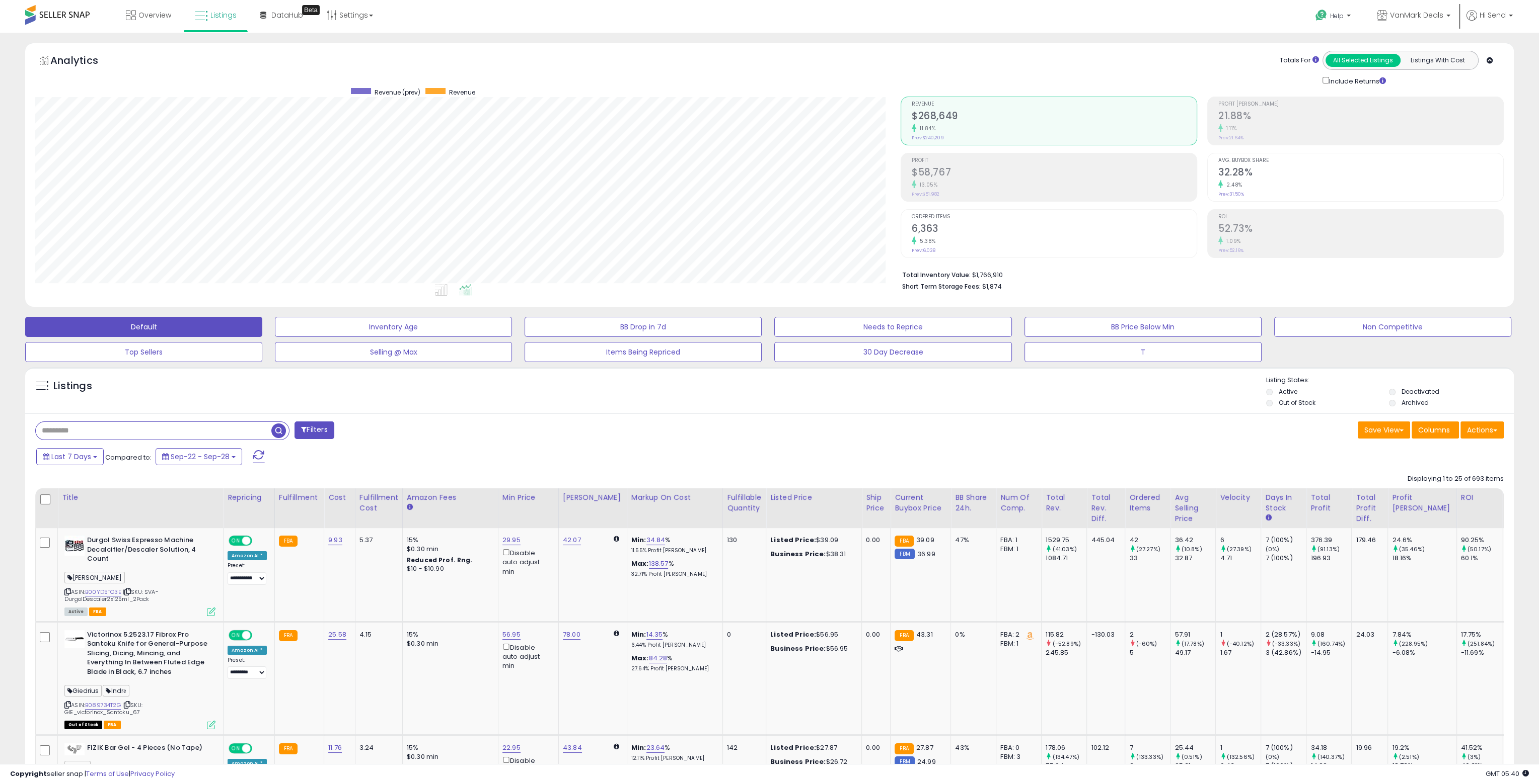
click at [335, 383] on div "Listings" at bounding box center [770, 392] width 1488 height 34
